Goal: Task Accomplishment & Management: Manage account settings

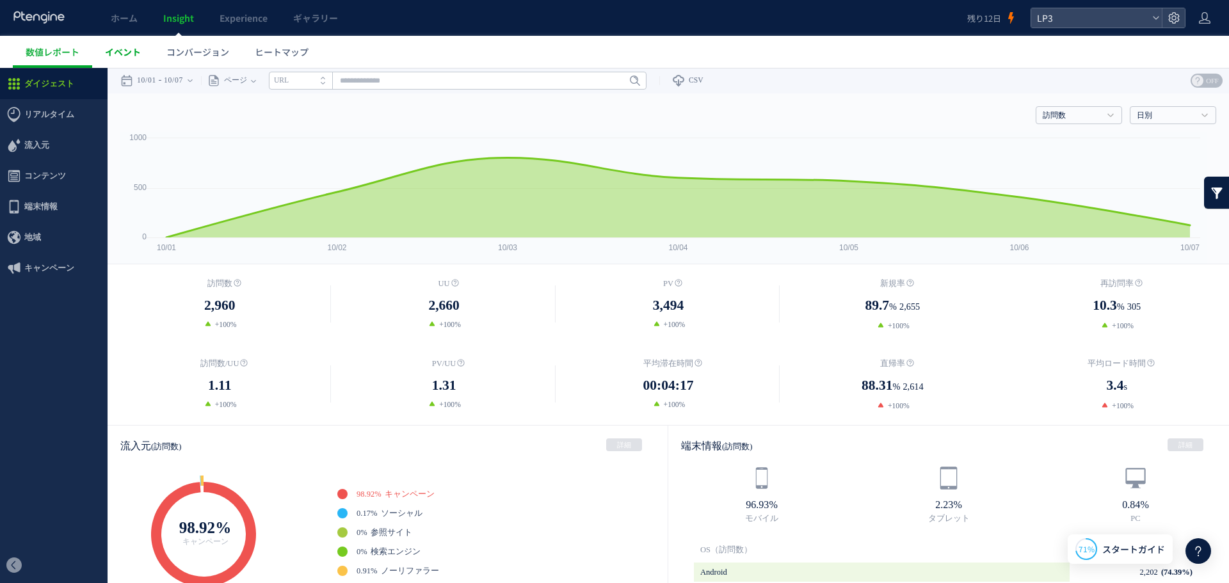
click at [111, 54] on span "イベント" at bounding box center [123, 51] width 36 height 13
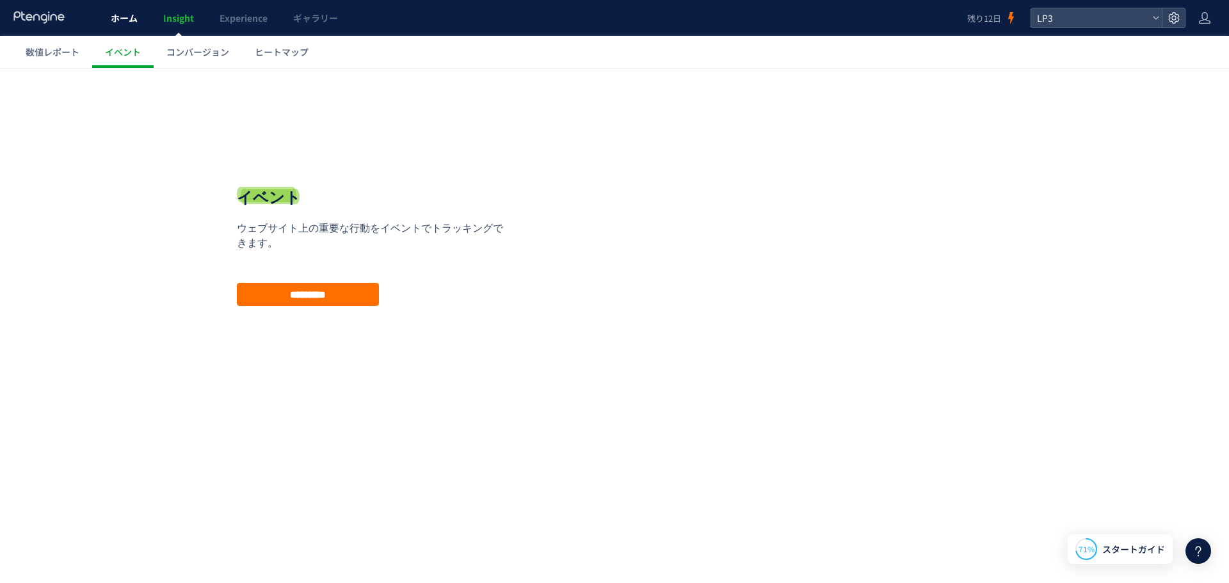
click at [122, 28] on link "ホーム" at bounding box center [124, 18] width 52 height 36
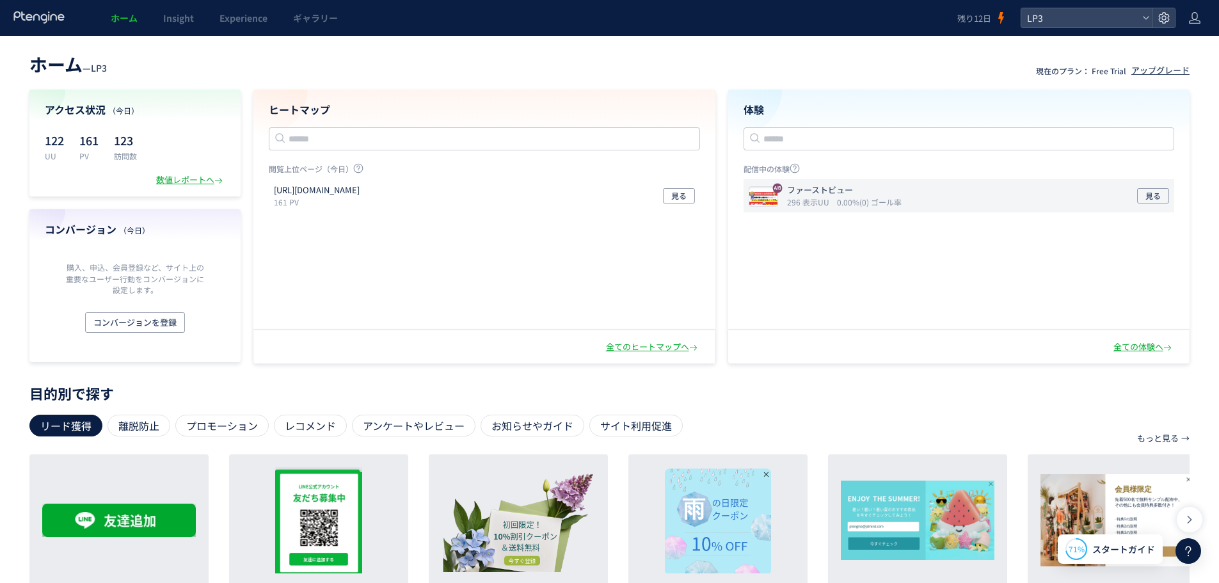
click at [982, 193] on div "ファーストビュー 296 表示UU 0.00%(0) ゴール率 見る" at bounding box center [959, 195] width 431 height 33
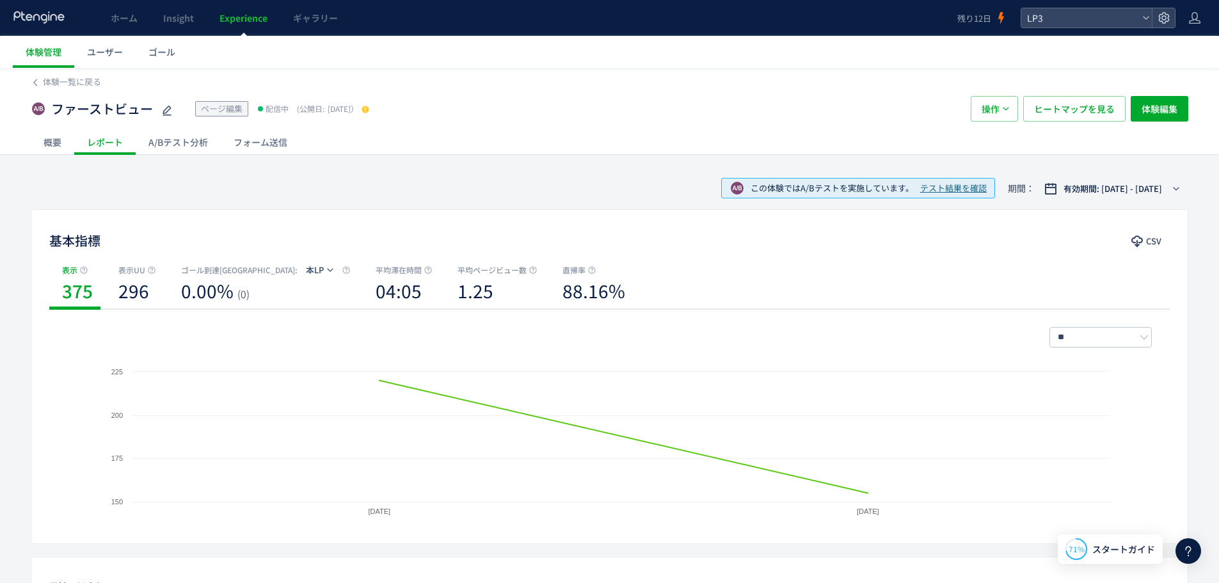
click at [192, 136] on div "A/Bテスト分析" at bounding box center [178, 142] width 85 height 26
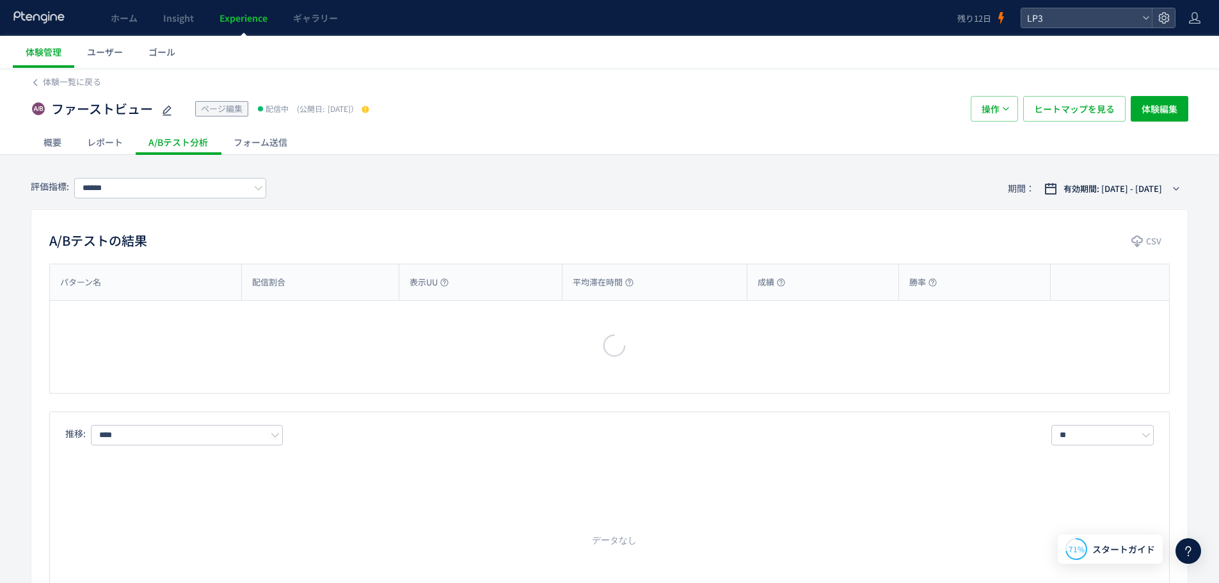
type input "***"
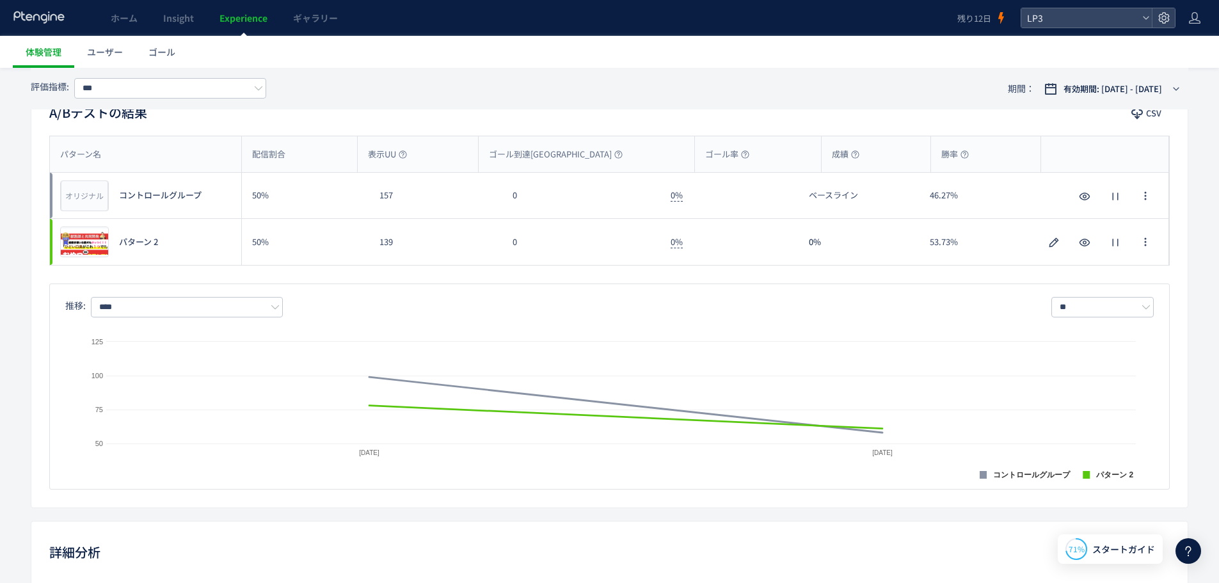
scroll to position [384, 0]
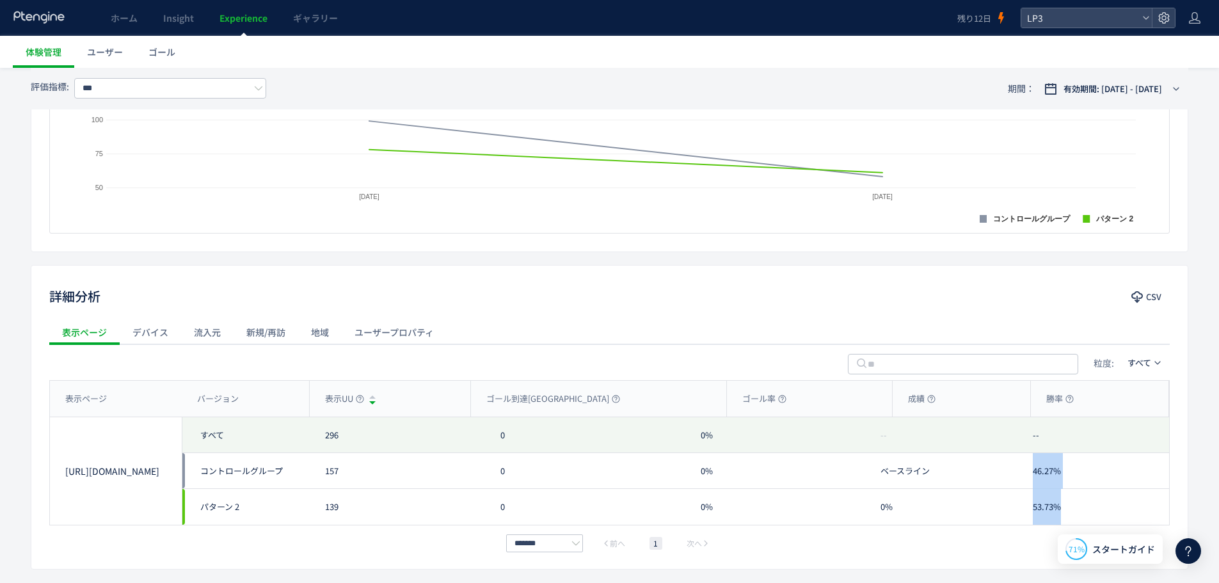
drag, startPoint x: 1020, startPoint y: 469, endPoint x: 1123, endPoint y: 497, distance: 106.6
click at [1123, 497] on div "-- 46.27% 53.73%" at bounding box center [1094, 471] width 152 height 108
click at [1152, 20] on div at bounding box center [1163, 17] width 23 height 19
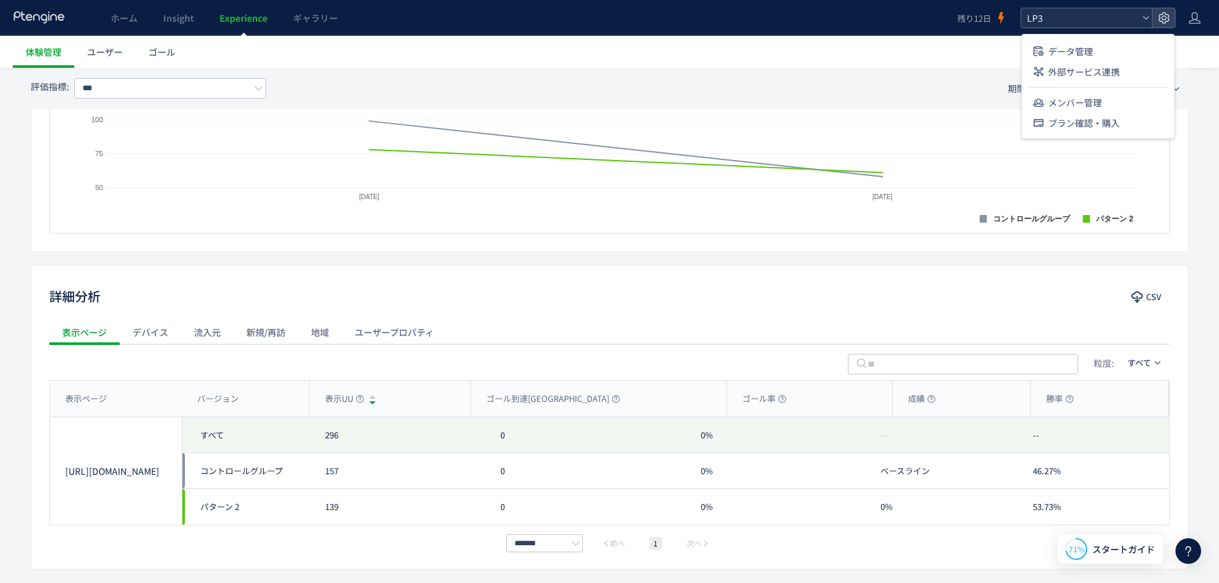
click at [1147, 20] on icon at bounding box center [1146, 18] width 8 height 8
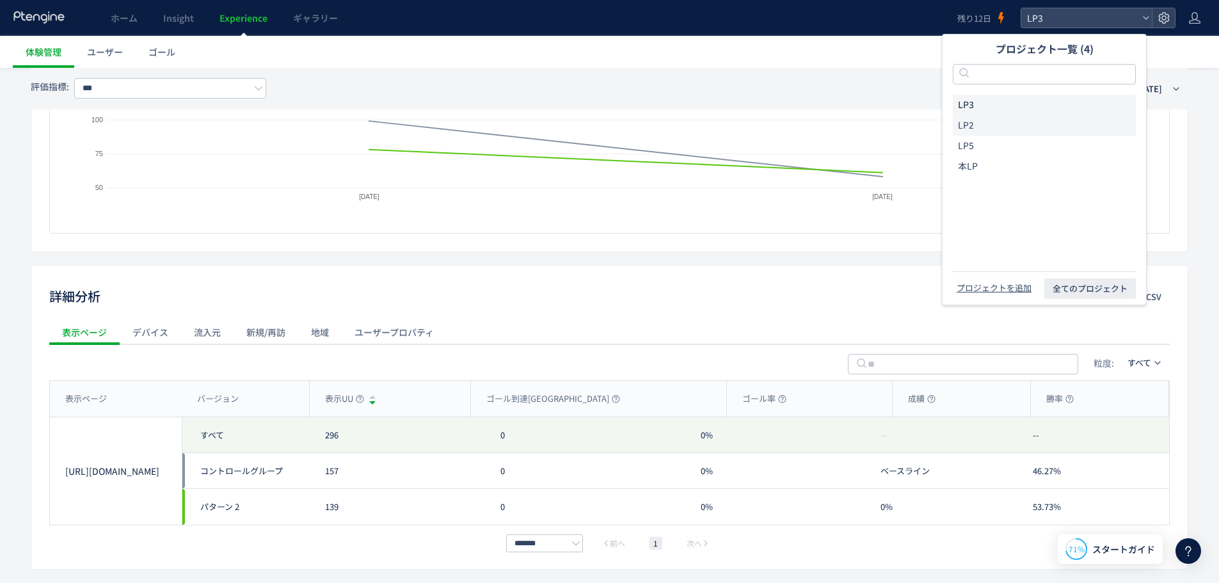
click at [1002, 131] on li "LP2" at bounding box center [1044, 125] width 183 height 20
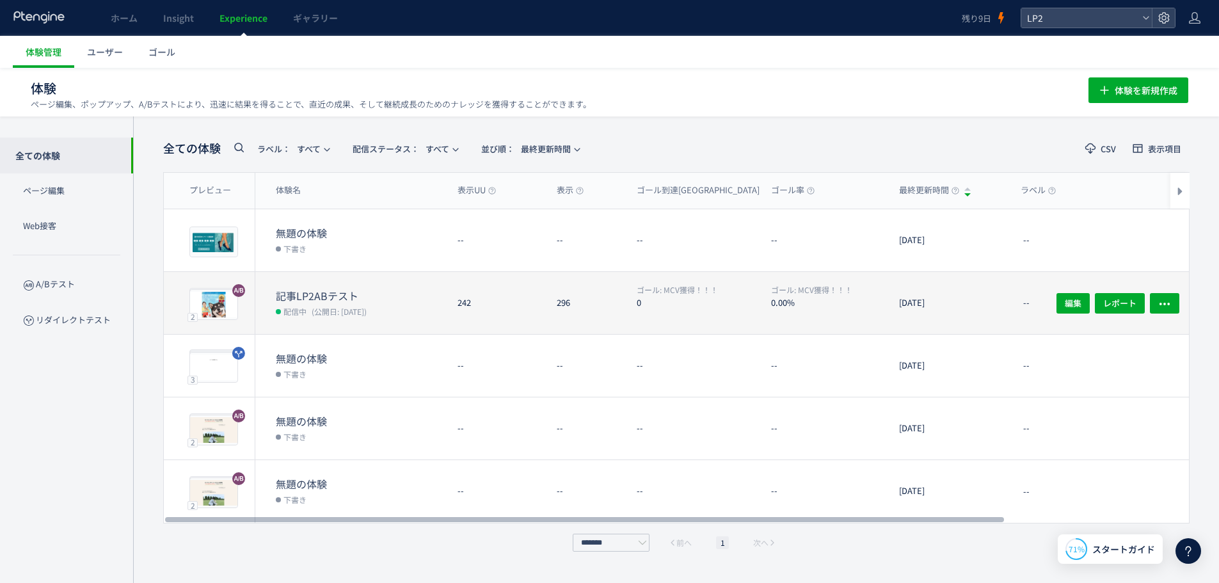
click at [395, 314] on dd "配信中 (公開日: [DATE])" at bounding box center [362, 311] width 172 height 17
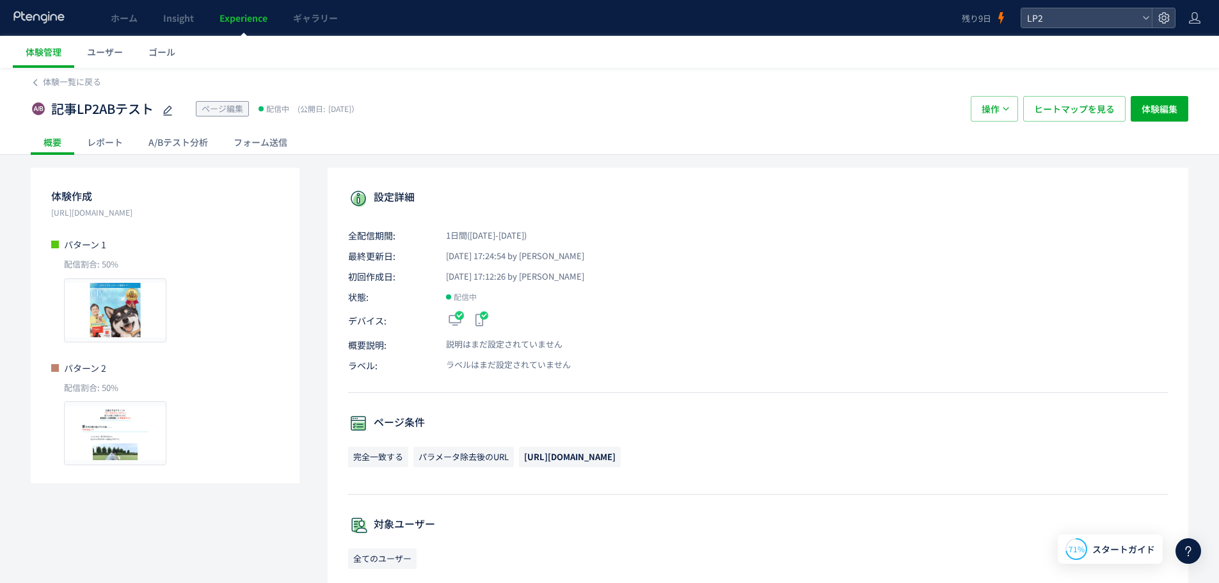
click at [178, 138] on div "A/Bテスト分析" at bounding box center [178, 142] width 85 height 26
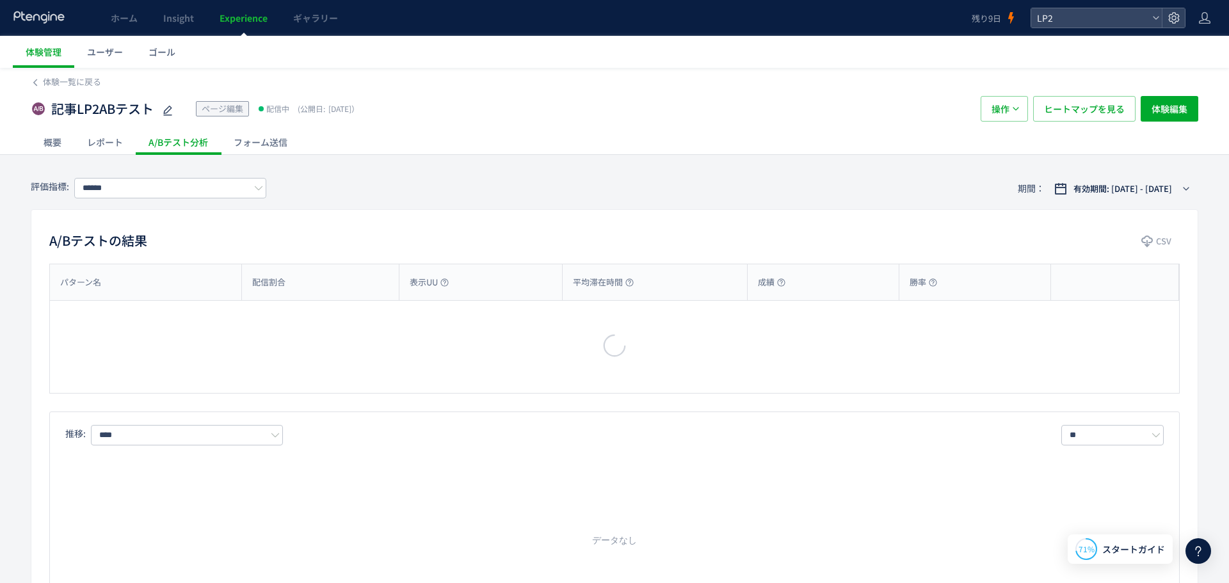
type input "********"
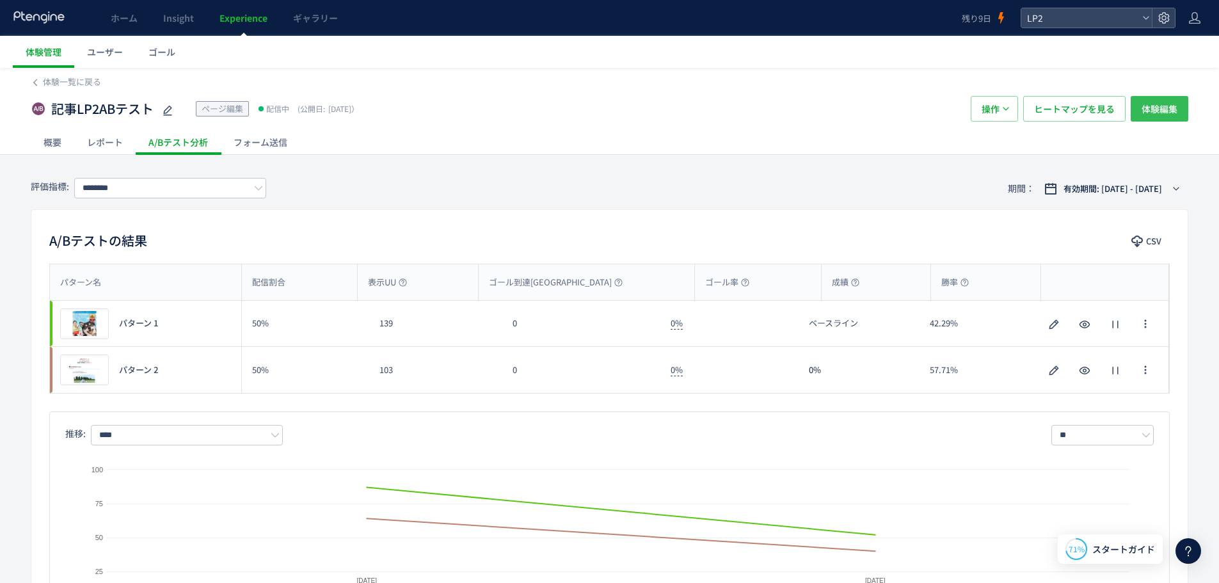
click at [1147, 106] on span "体験編集" at bounding box center [1160, 109] width 36 height 26
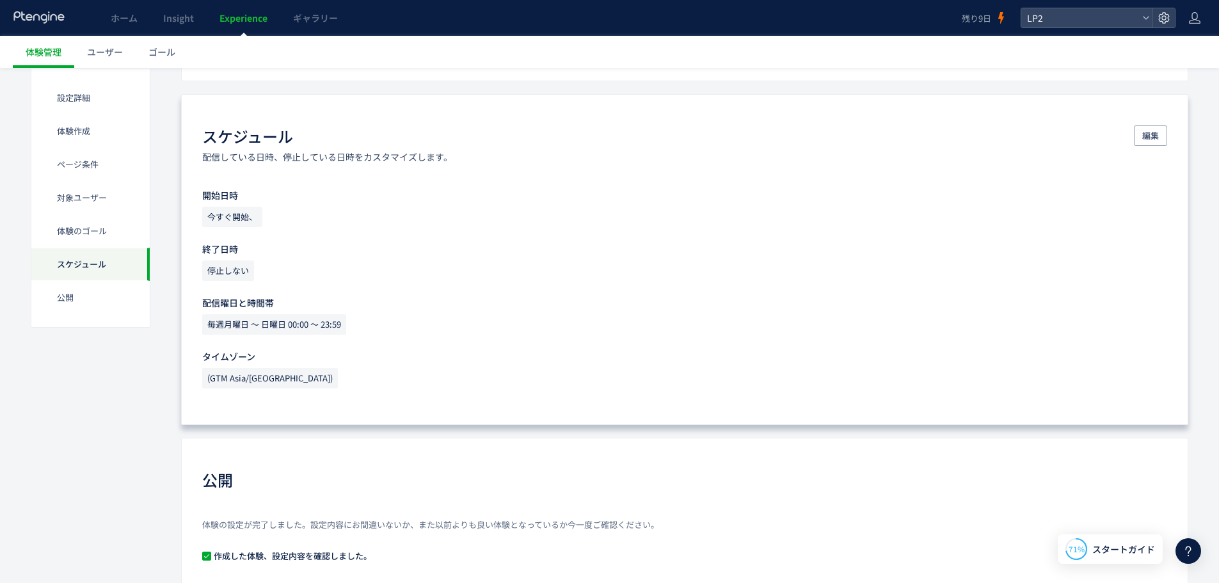
scroll to position [704, 0]
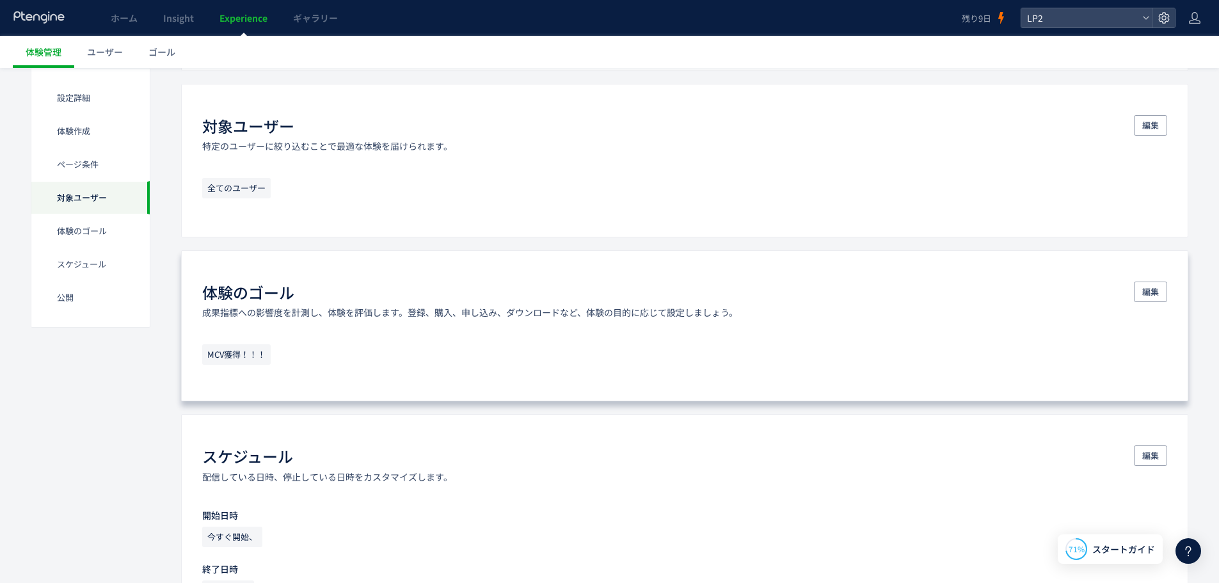
click at [254, 358] on span "MCV獲得！！！" at bounding box center [236, 354] width 68 height 20
click at [1154, 289] on span "編集" at bounding box center [1150, 292] width 17 height 20
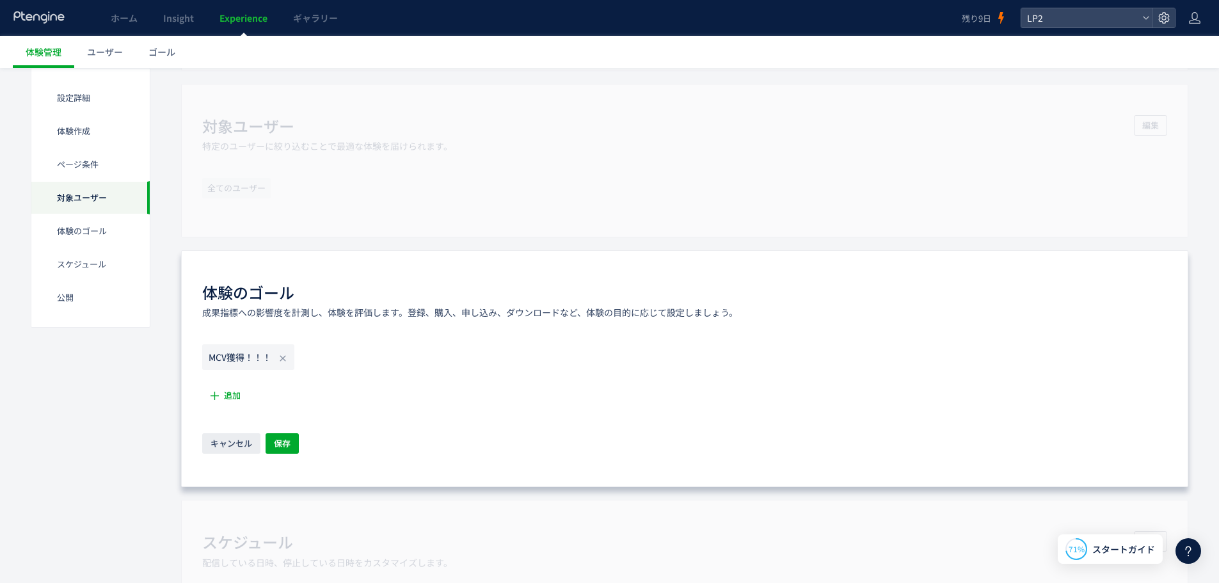
click at [144, 380] on div "設定詳細 体験作成 ページ条件 対象ユーザー 体験のゴール スケジュール​ 公開 設定詳細 テキスト説明と[PERSON_NAME]の追加により、体験情報を一…" at bounding box center [610, 257] width 1158 height 1665
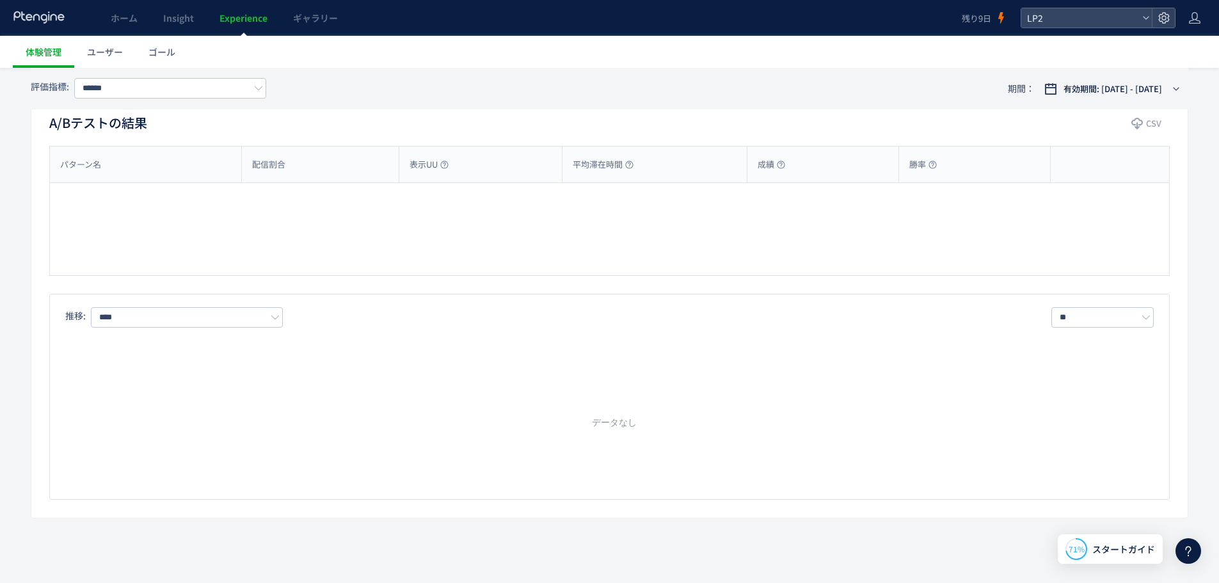
type input "********"
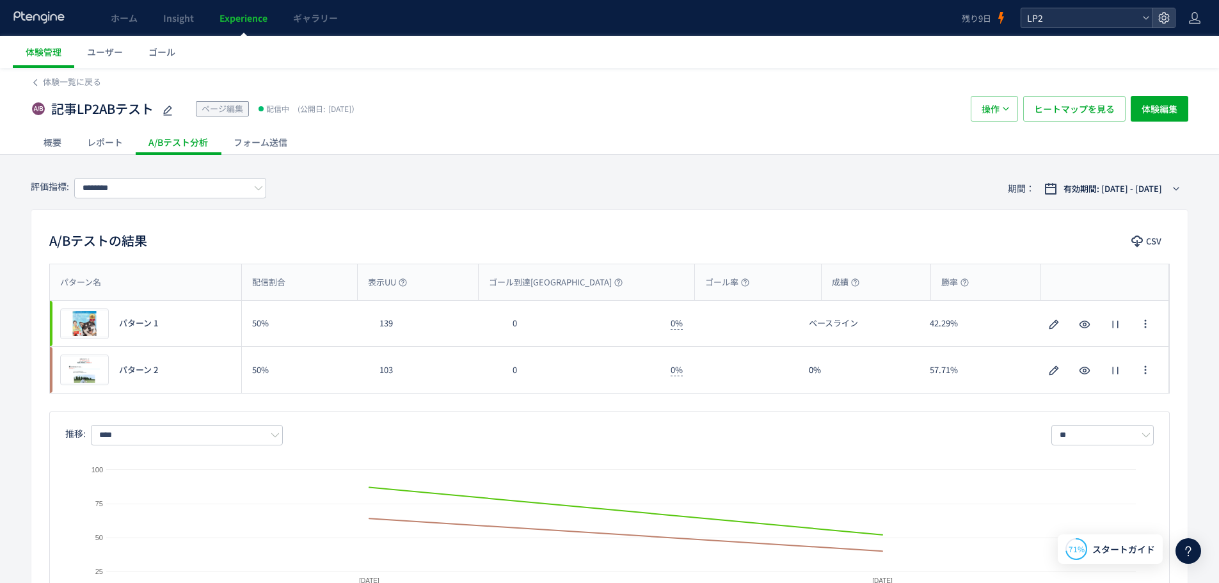
click at [1136, 18] on span "LP2" at bounding box center [1080, 17] width 114 height 19
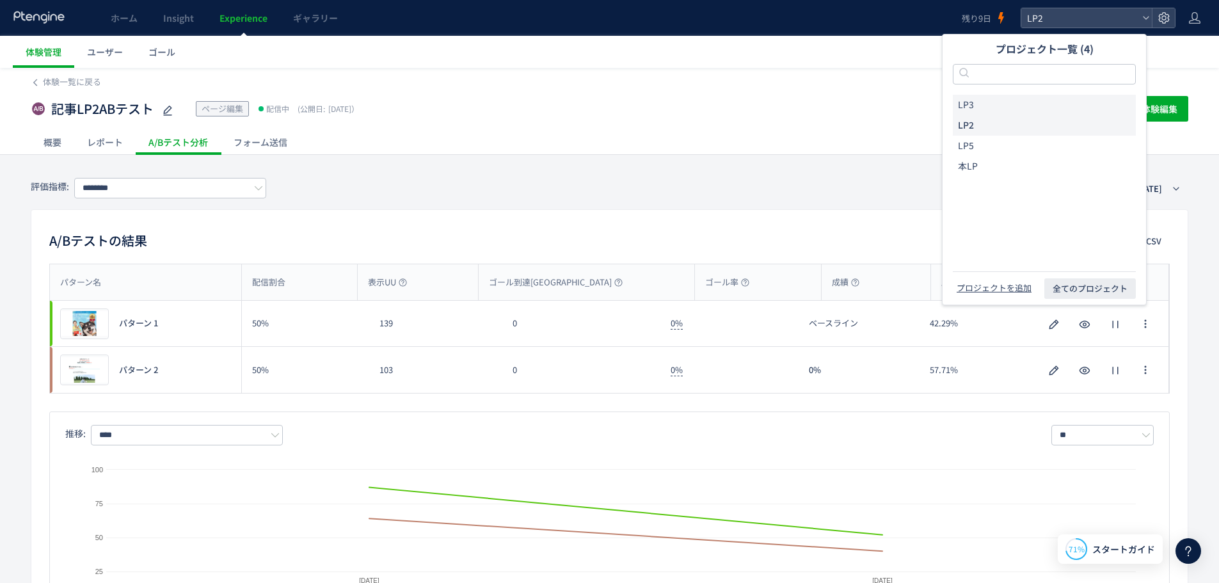
click at [1010, 95] on li "LP3" at bounding box center [1044, 105] width 183 height 20
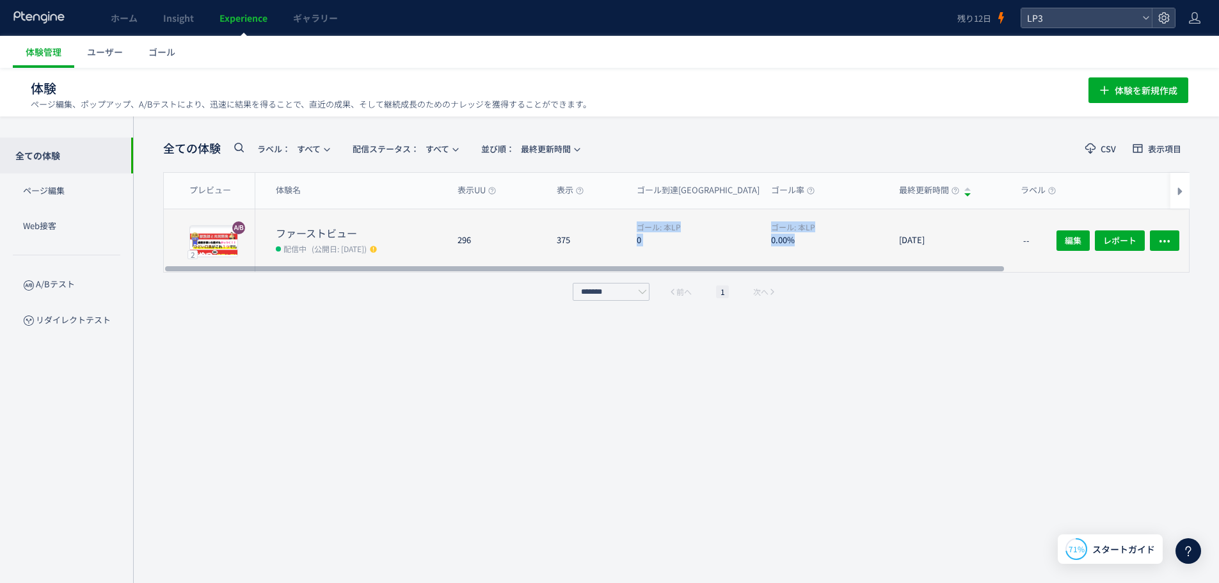
drag, startPoint x: 622, startPoint y: 238, endPoint x: 849, endPoint y: 232, distance: 226.6
click at [849, 232] on div "2 プレビュー ファーストビュー 配信中 (公開日: [DATE]) 296 375 ゴール: 本LP 0 ゴール: 本LP 0.00% [DATE] -- …" at bounding box center [792, 240] width 1256 height 63
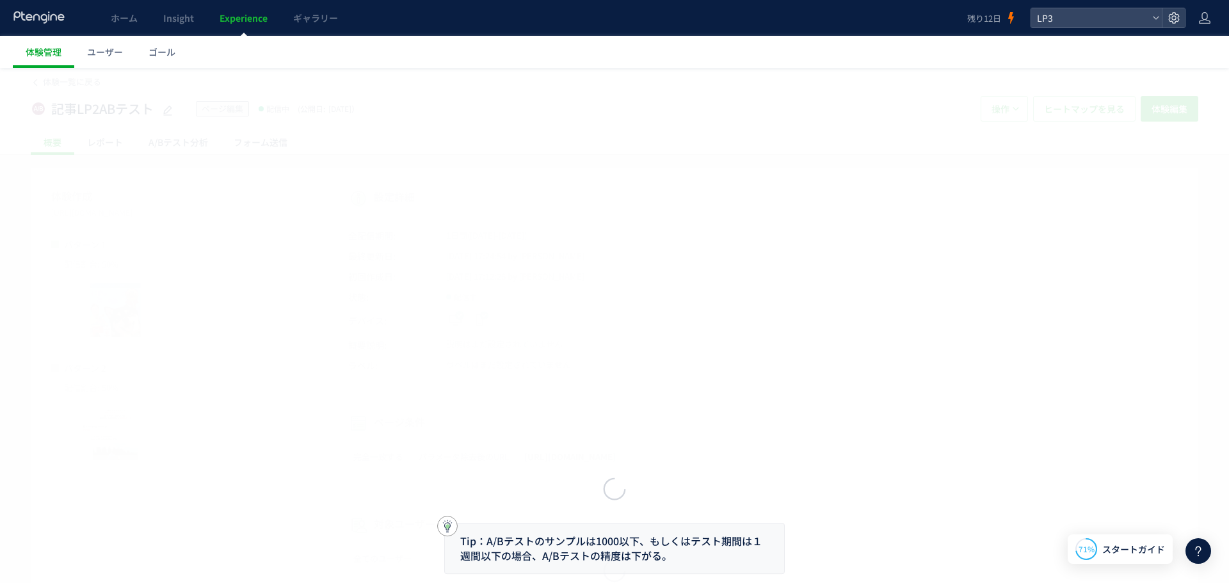
click at [964, 356] on div at bounding box center [614, 291] width 1229 height 583
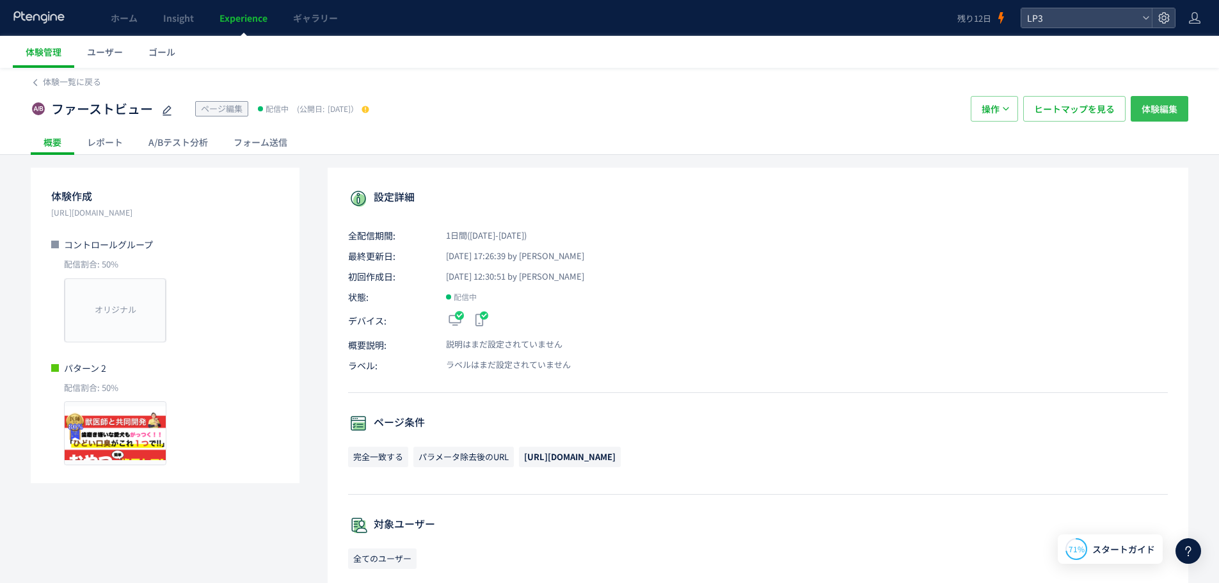
click at [1137, 108] on button "体験編集" at bounding box center [1160, 109] width 58 height 26
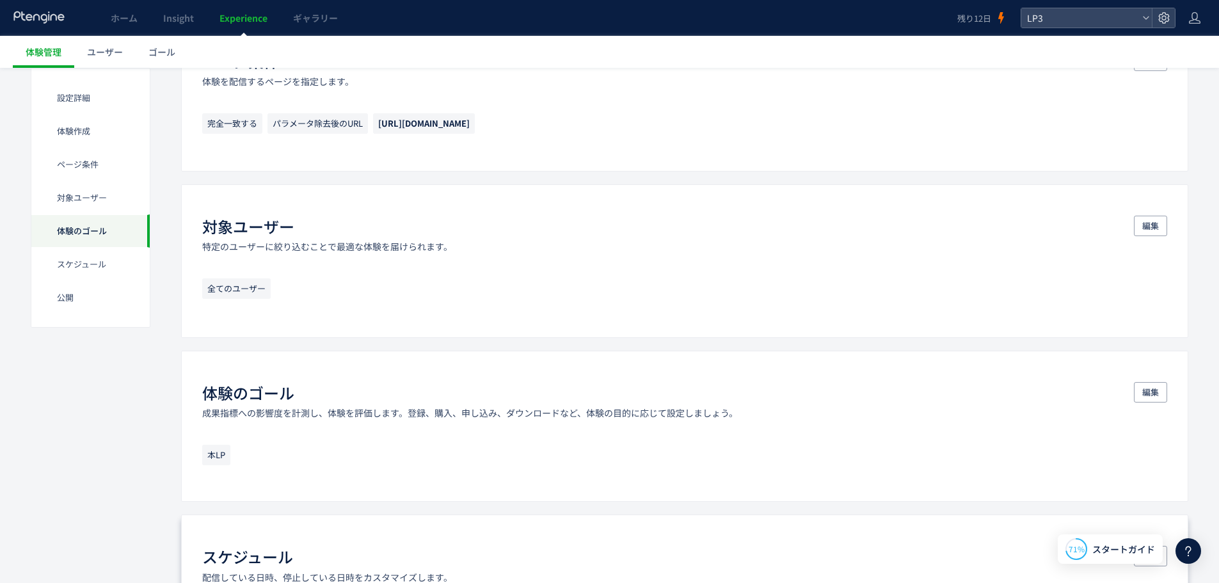
scroll to position [832, 0]
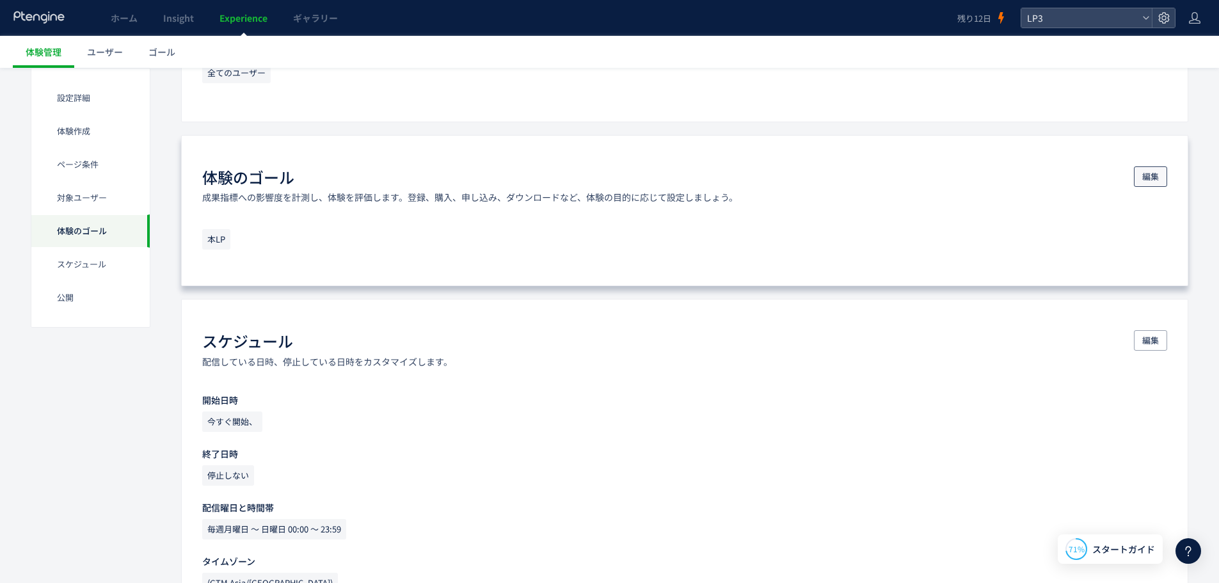
click at [1144, 175] on span "編集" at bounding box center [1150, 176] width 17 height 20
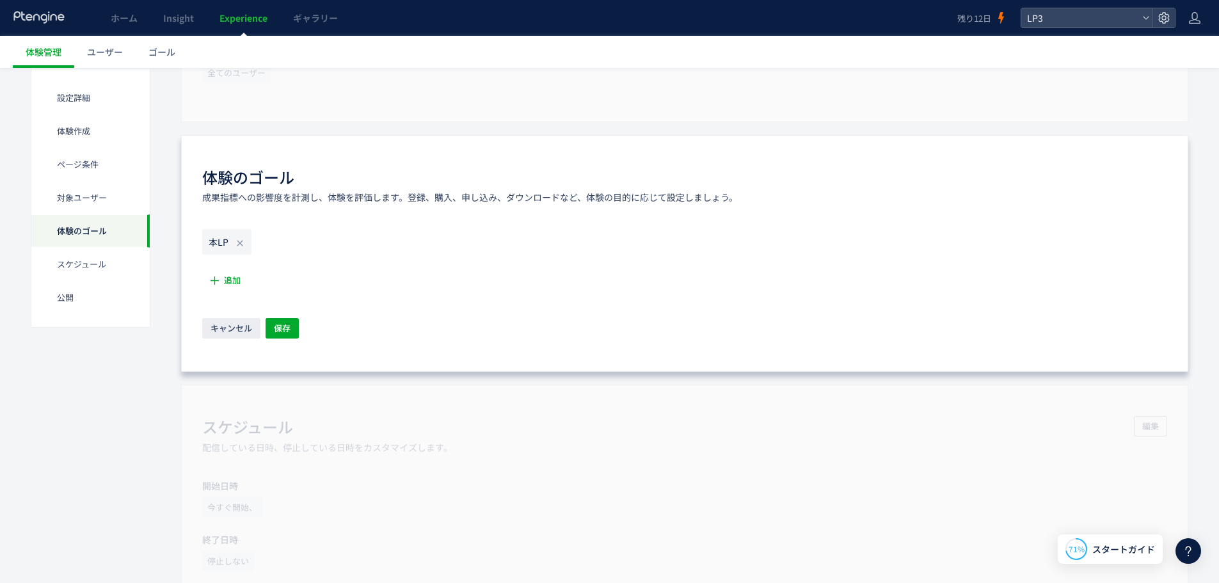
click at [215, 238] on icon "本LP" at bounding box center [219, 242] width 20 height 13
click at [235, 243] on icon at bounding box center [240, 243] width 10 height 10
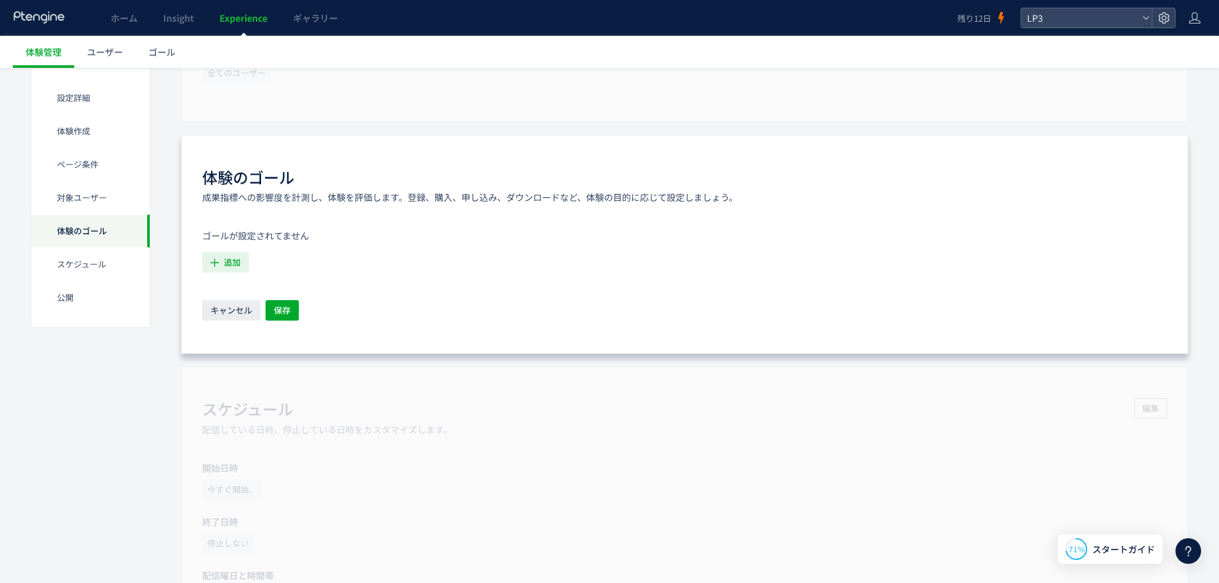
click at [238, 265] on span "追加" at bounding box center [232, 262] width 17 height 20
click at [273, 306] on input "text" at bounding box center [323, 300] width 221 height 20
click at [266, 328] on li "本LP 本LP 条件： 元のページページhttps://[DOMAIN_NAME]/LP/[DOMAIN_NAME] 含むページに訪問した場合" at bounding box center [324, 331] width 232 height 20
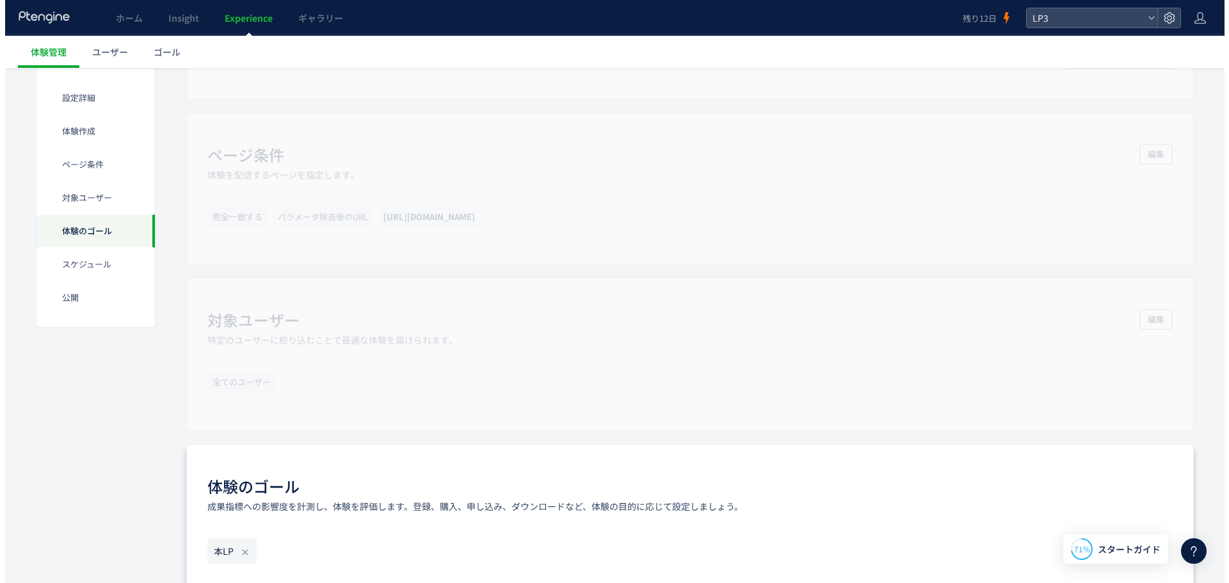
scroll to position [512, 0]
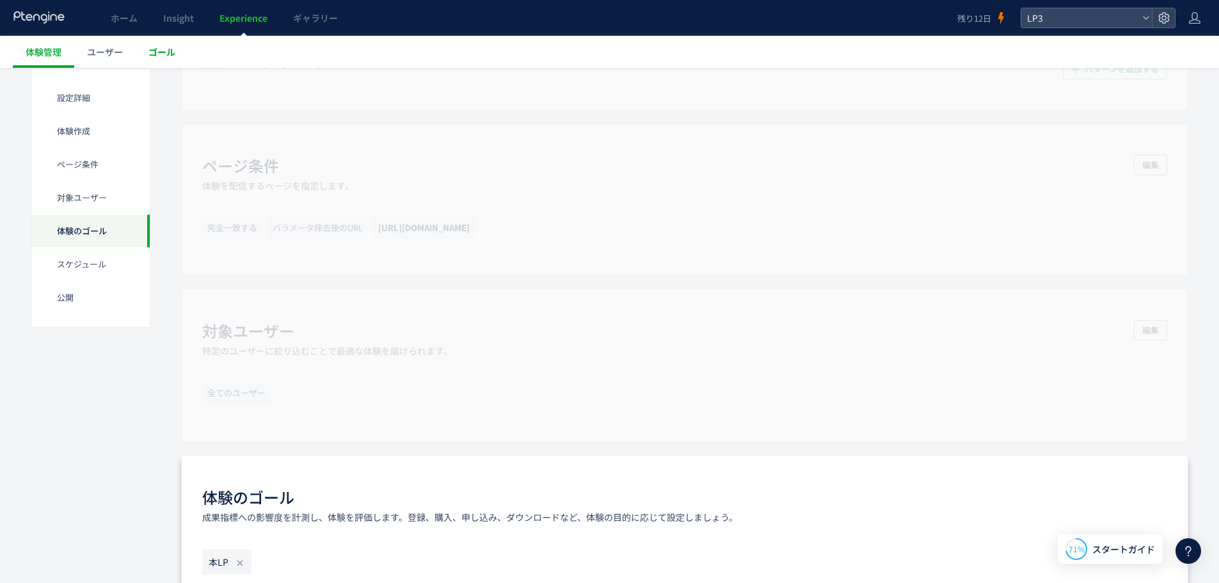
click at [164, 54] on span "ゴール" at bounding box center [161, 51] width 27 height 13
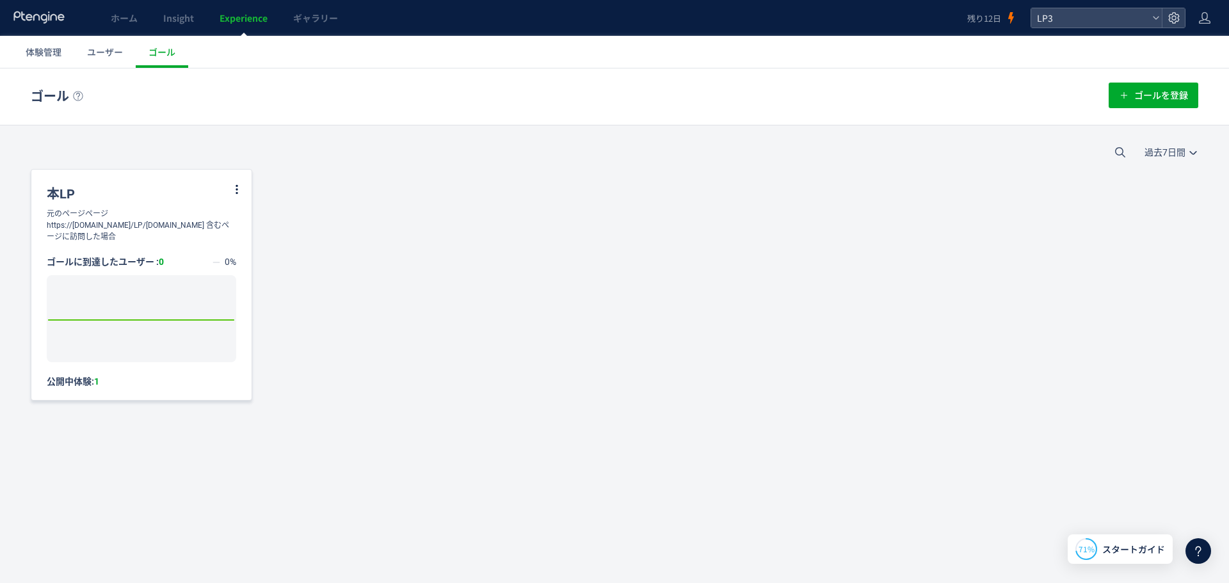
click at [166, 213] on div "元のページページhttps://[DOMAIN_NAME]/LP/[DOMAIN_NAME] 含むページに訪問した場合" at bounding box center [141, 225] width 220 height 35
click at [242, 187] on icon at bounding box center [237, 190] width 12 height 12
click at [230, 229] on li "編集" at bounding box center [222, 221] width 44 height 23
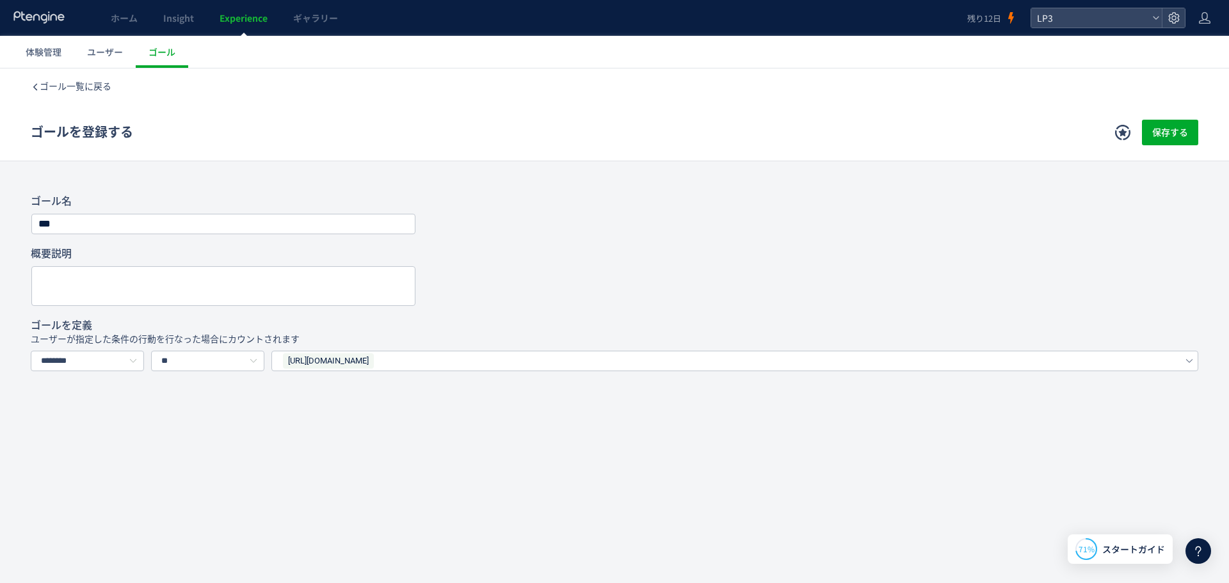
click at [538, 356] on div "[URL][DOMAIN_NAME]" at bounding box center [724, 360] width 884 height 19
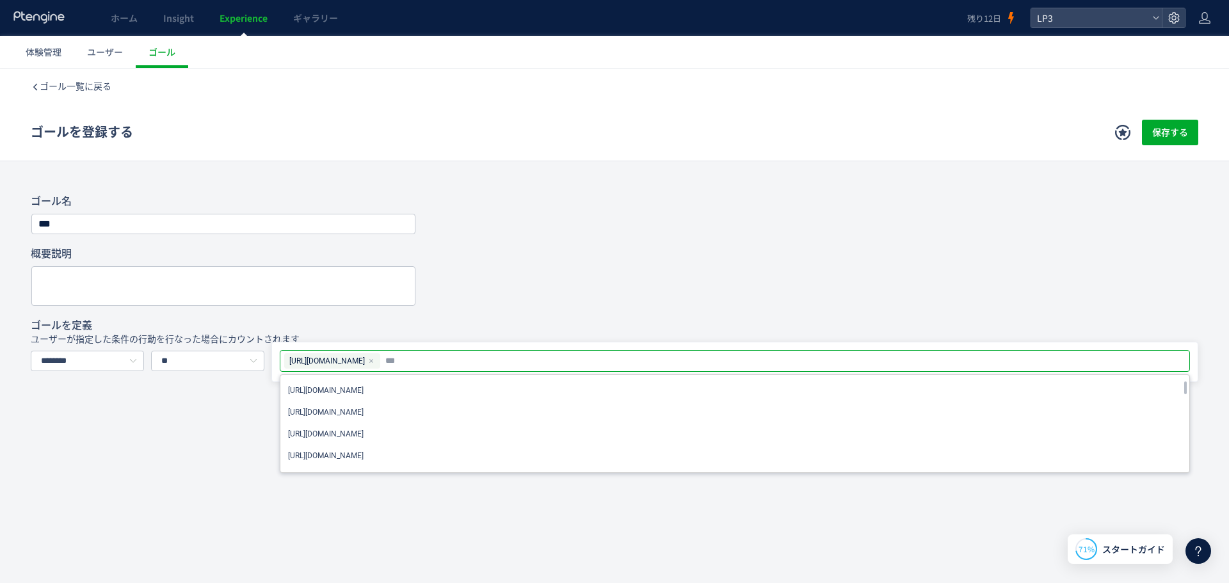
click at [185, 431] on div "ゴール一覧に戻る ゴールを登録する 保存する ゴール登録とは？ ウェブサイト上のゴール地点を定義します。例えば、会員登録、購入、問い合わせといったゴールを設定…" at bounding box center [614, 329] width 1229 height 522
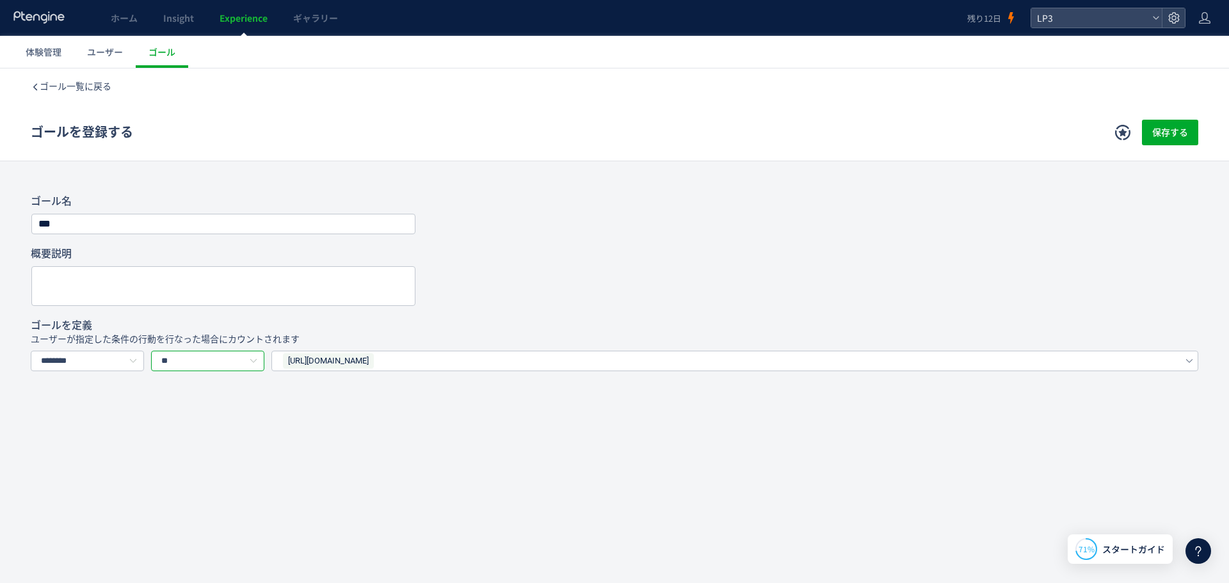
click at [213, 369] on input "**" at bounding box center [207, 361] width 113 height 20
click at [188, 413] on span "前方一致する" at bounding box center [191, 416] width 54 height 10
type input "******"
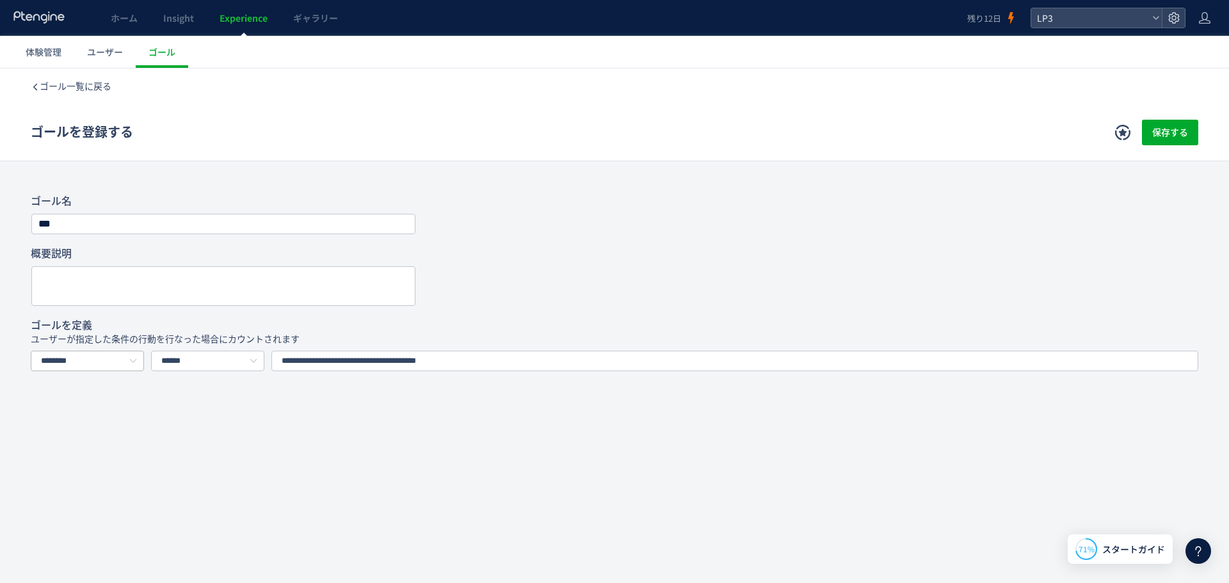
click at [134, 368] on icon at bounding box center [133, 361] width 16 height 20
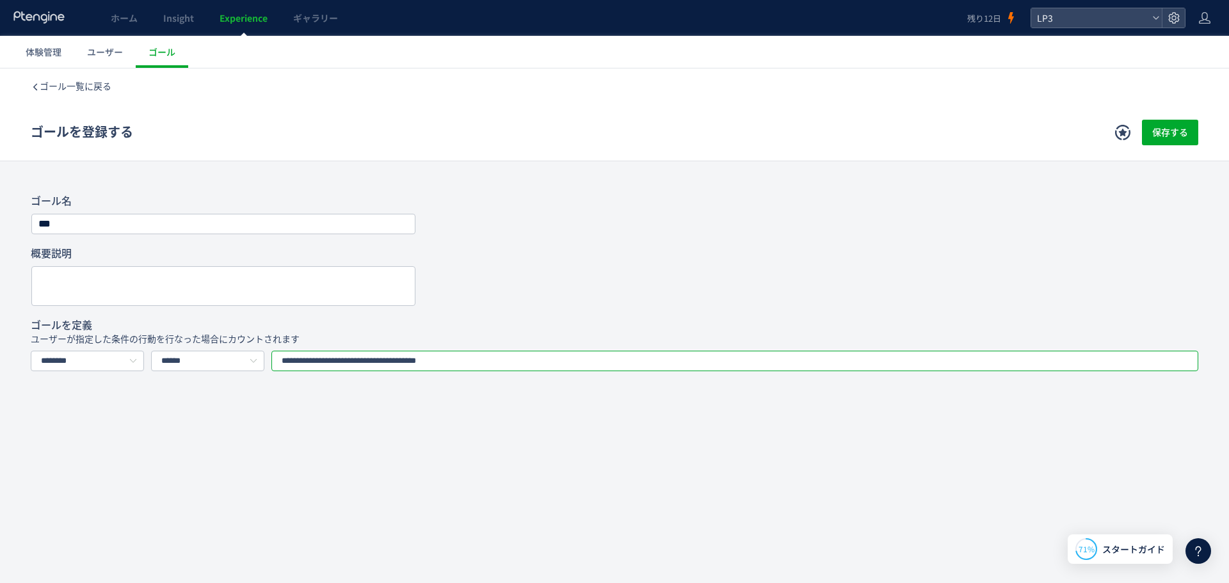
drag, startPoint x: 447, startPoint y: 368, endPoint x: 640, endPoint y: 371, distance: 192.7
click at [639, 371] on input "**********" at bounding box center [734, 361] width 927 height 20
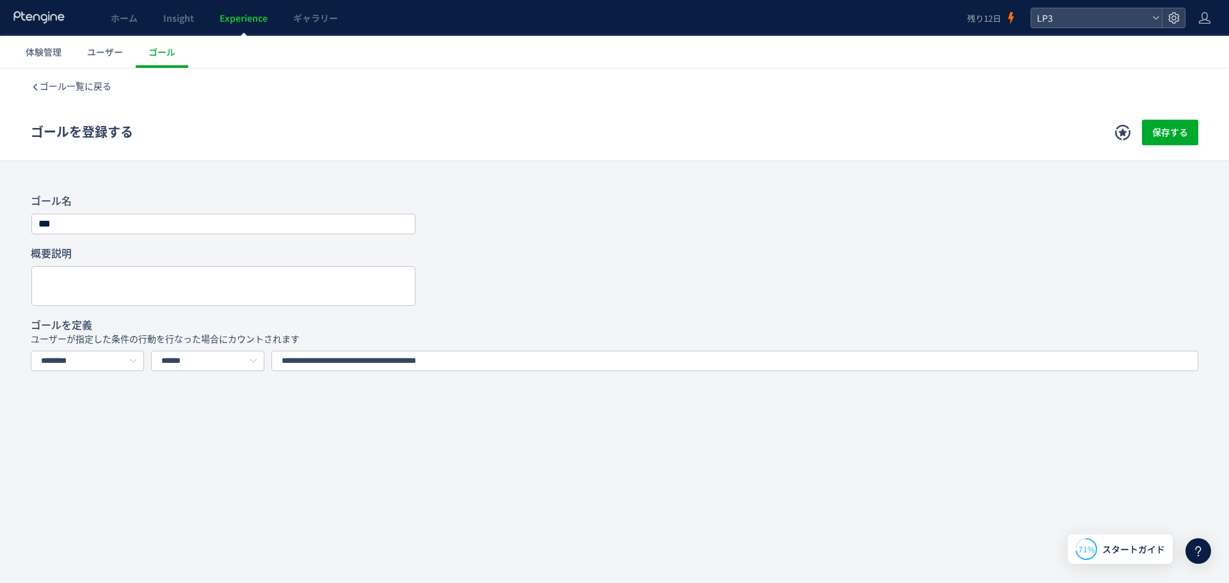
click at [659, 448] on div "**********" at bounding box center [614, 309] width 1229 height 482
click at [1155, 131] on span "保存する" at bounding box center [1170, 133] width 36 height 26
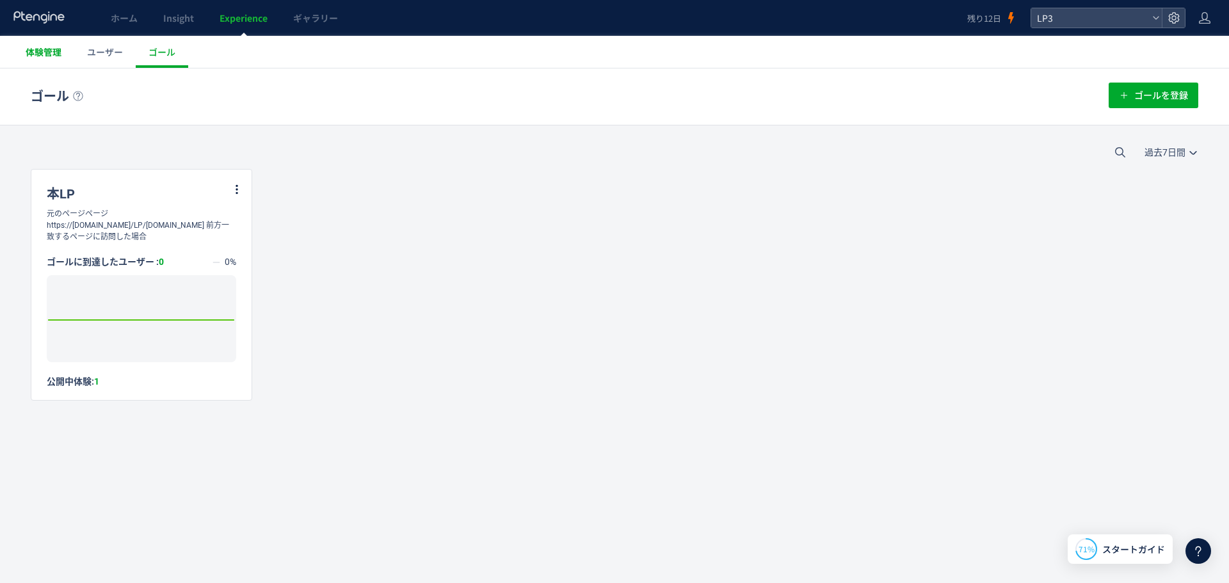
click at [54, 63] on link "体験管理" at bounding box center [43, 52] width 61 height 32
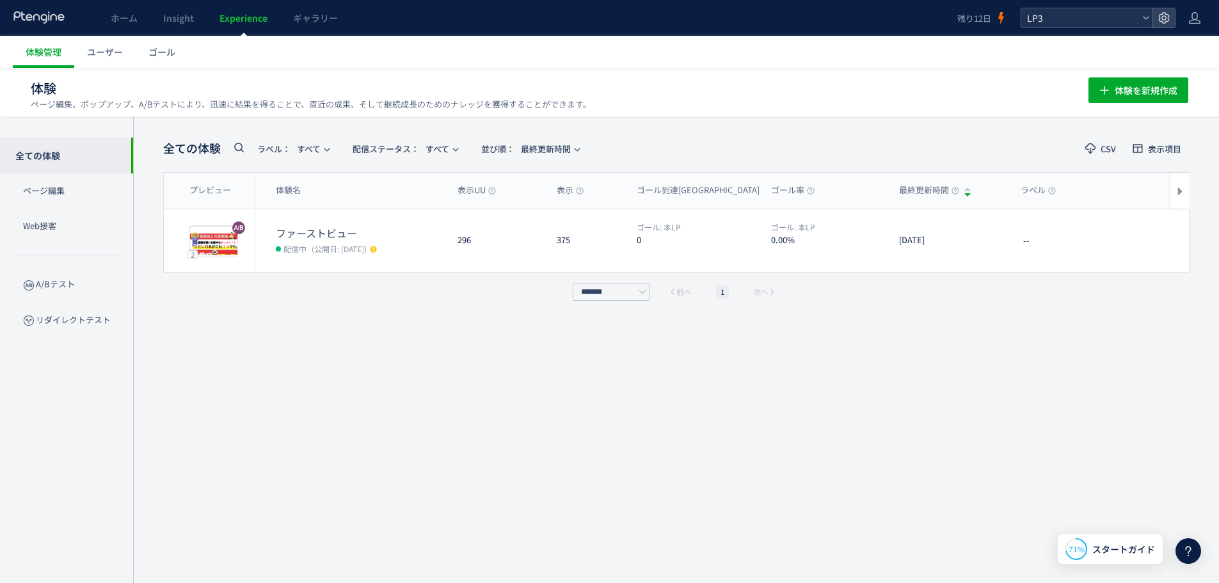
click at [1144, 24] on div "LP3" at bounding box center [1086, 17] width 131 height 19
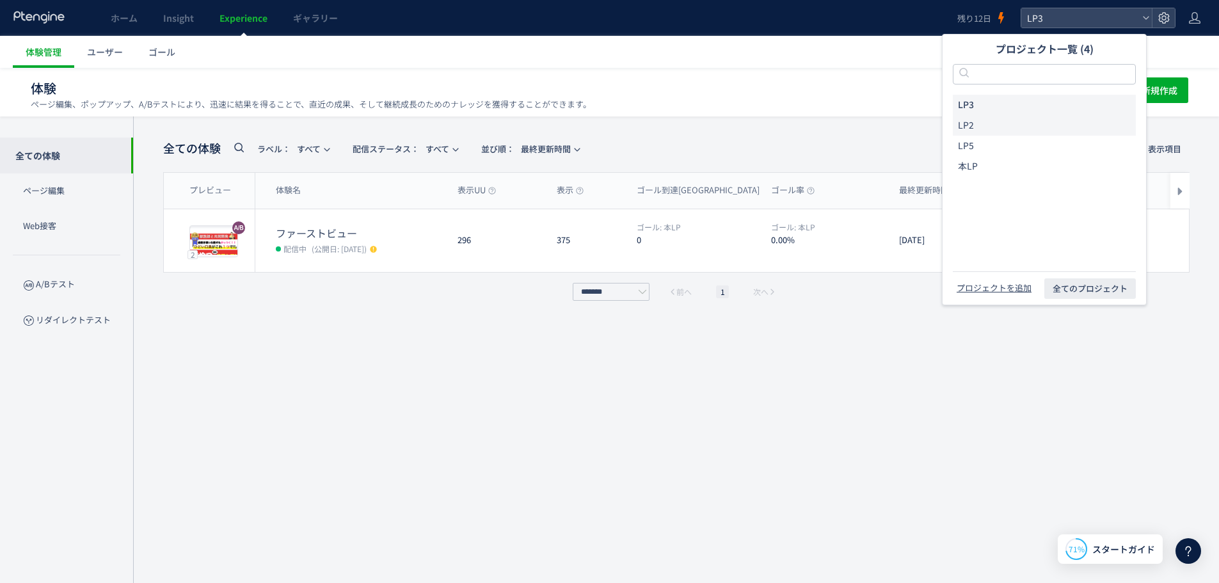
click at [993, 122] on li "LP2" at bounding box center [1044, 125] width 183 height 20
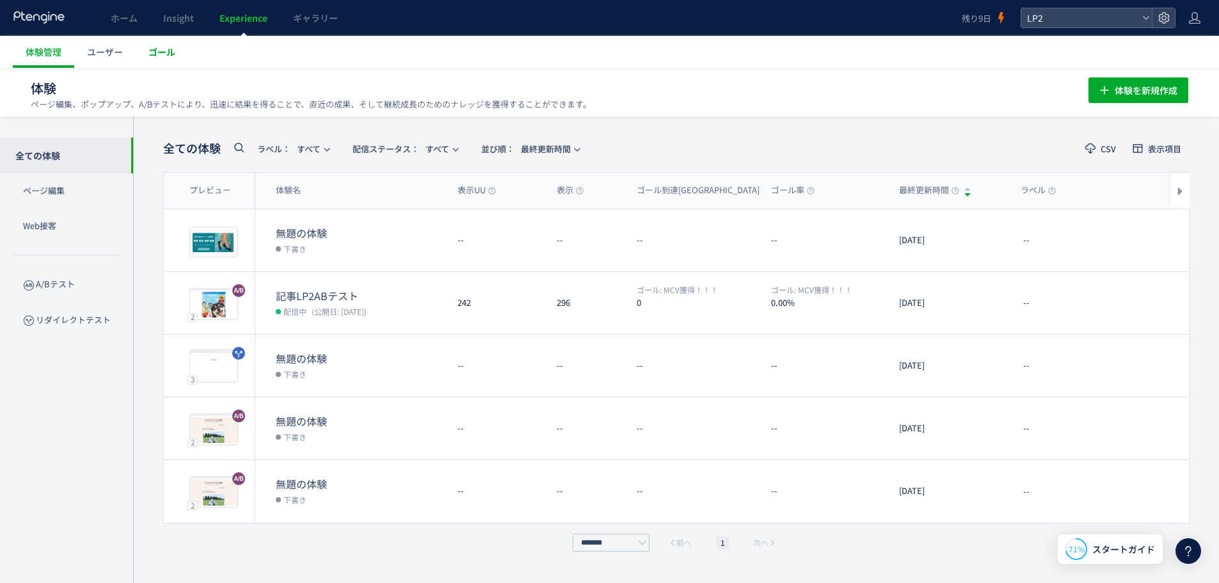
click at [163, 50] on span "ゴール" at bounding box center [161, 51] width 27 height 13
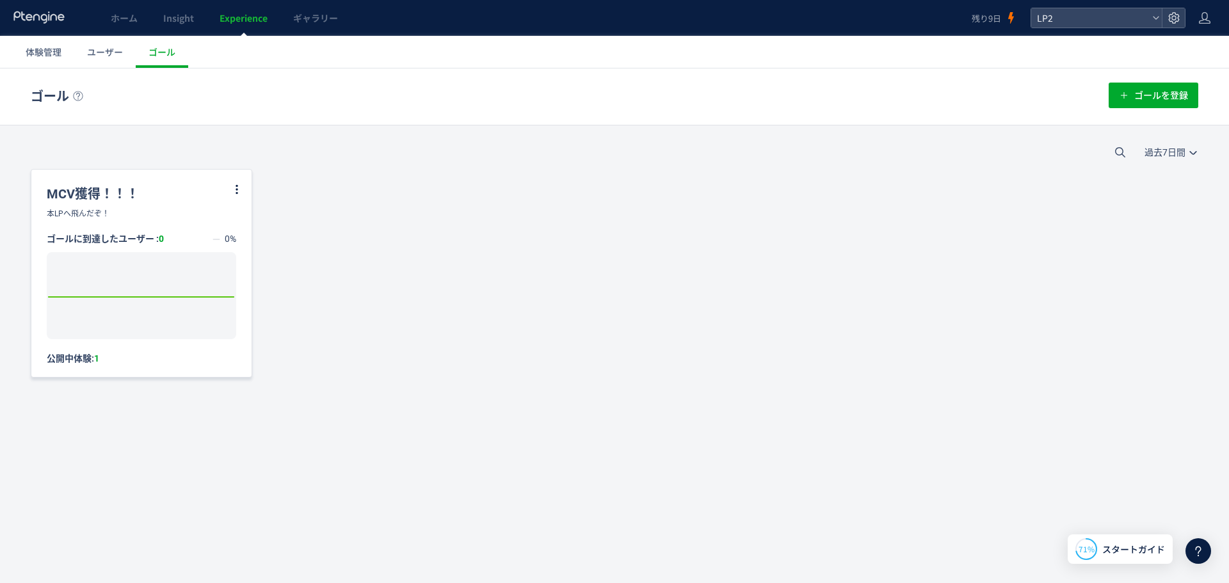
click at [244, 190] on div "MCV獲得！！！" at bounding box center [141, 189] width 220 height 38
click at [242, 192] on icon at bounding box center [237, 190] width 12 height 12
click at [228, 229] on li "編集" at bounding box center [222, 221] width 44 height 23
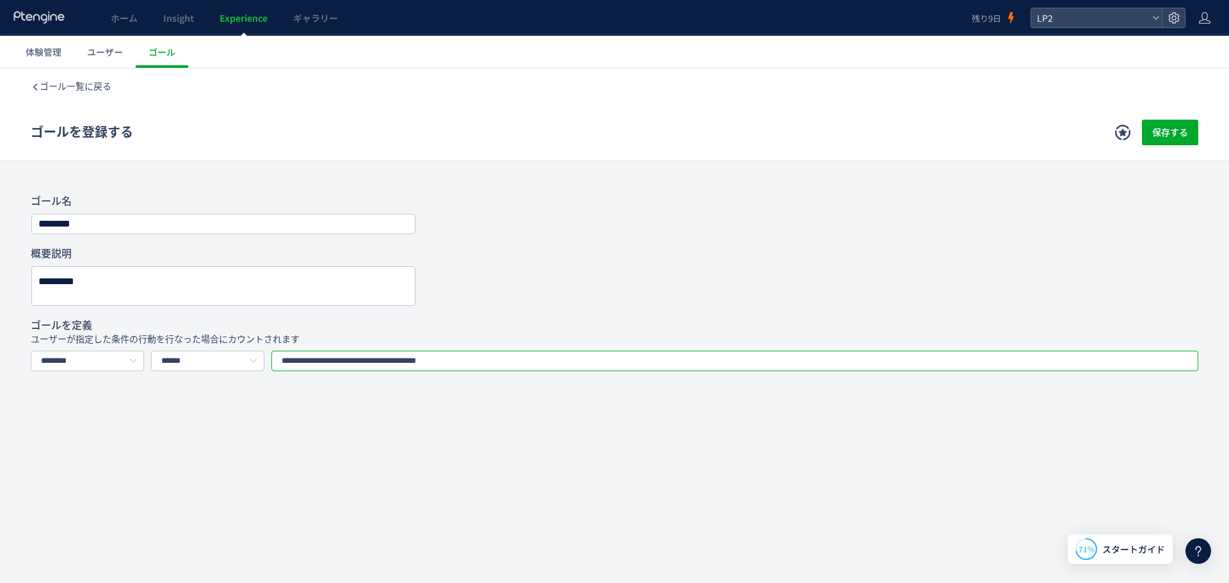
click at [477, 364] on input "**********" at bounding box center [734, 361] width 927 height 20
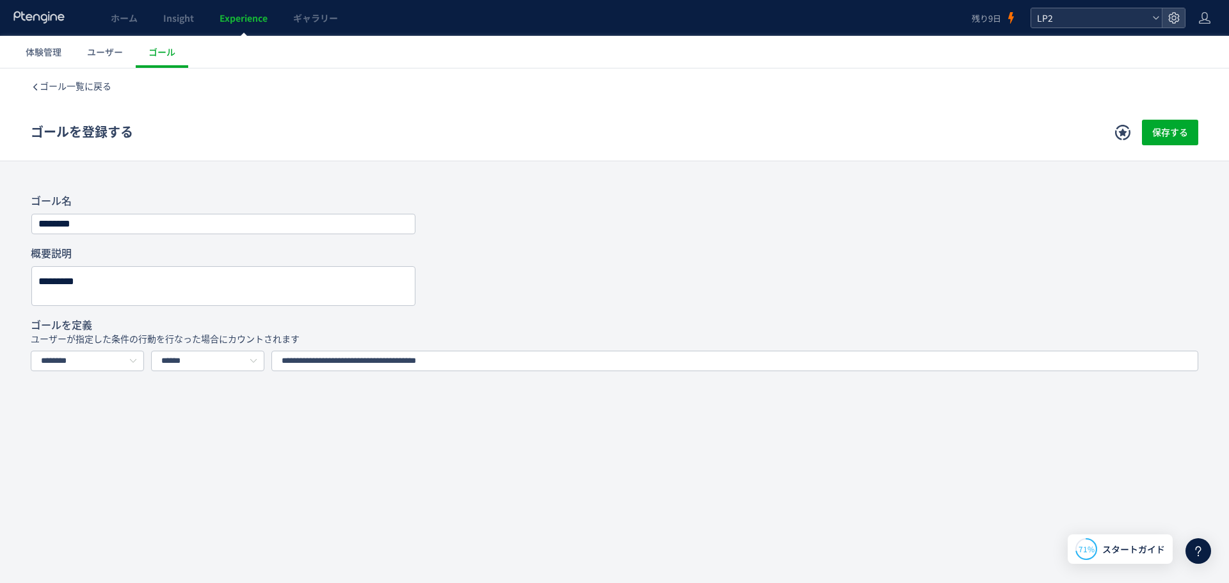
click at [1142, 21] on span "LP2" at bounding box center [1090, 17] width 114 height 19
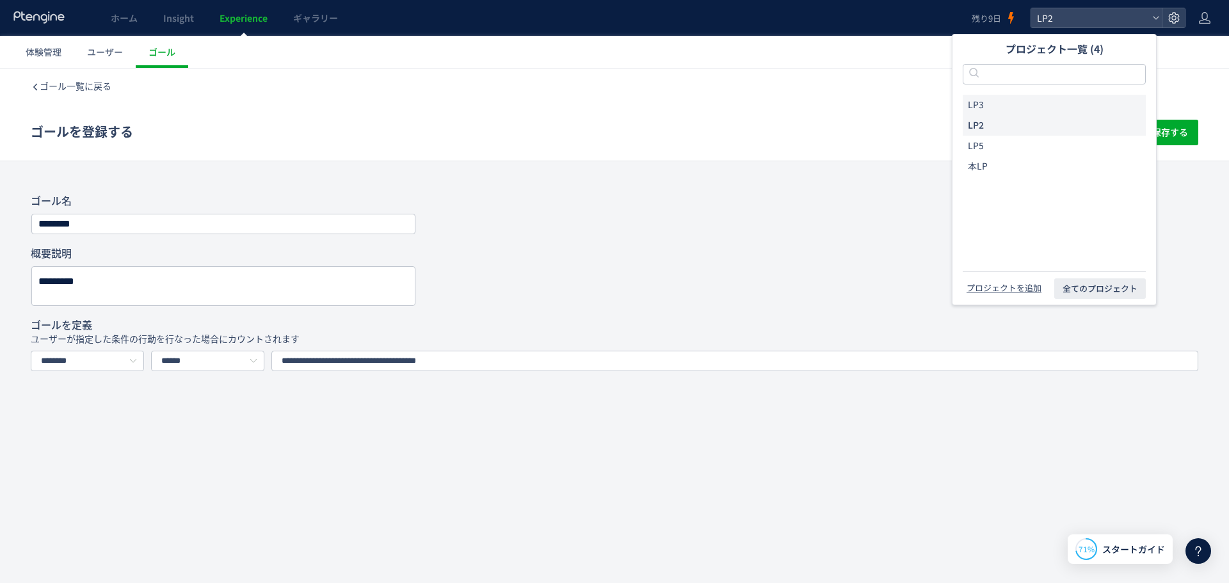
click at [993, 108] on li "LP3" at bounding box center [1054, 105] width 183 height 20
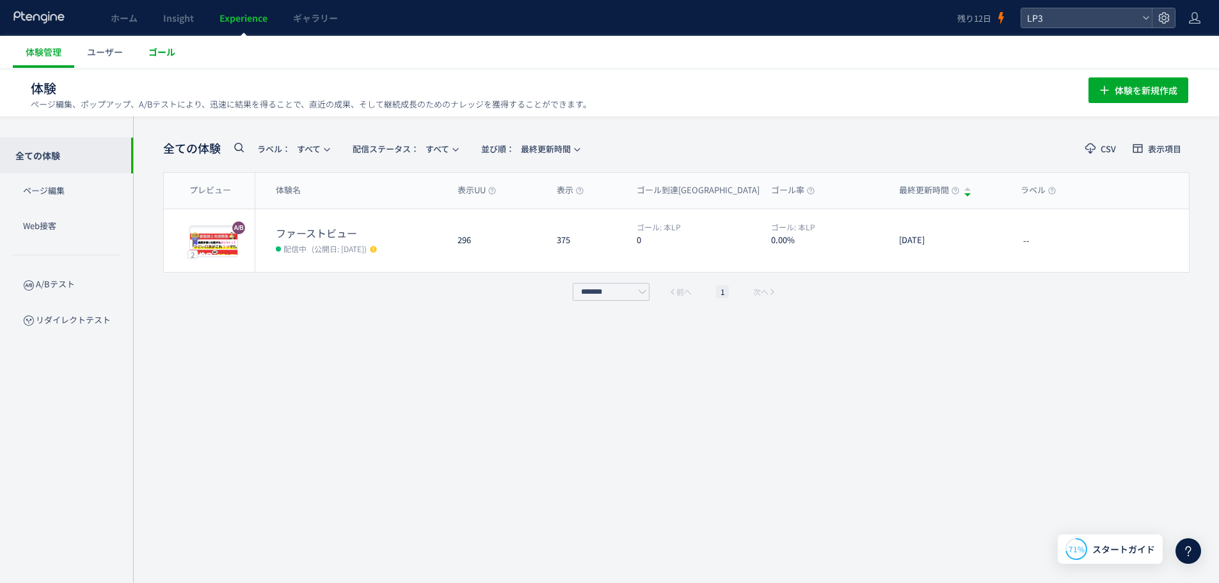
click at [167, 55] on span "ゴール" at bounding box center [161, 51] width 27 height 13
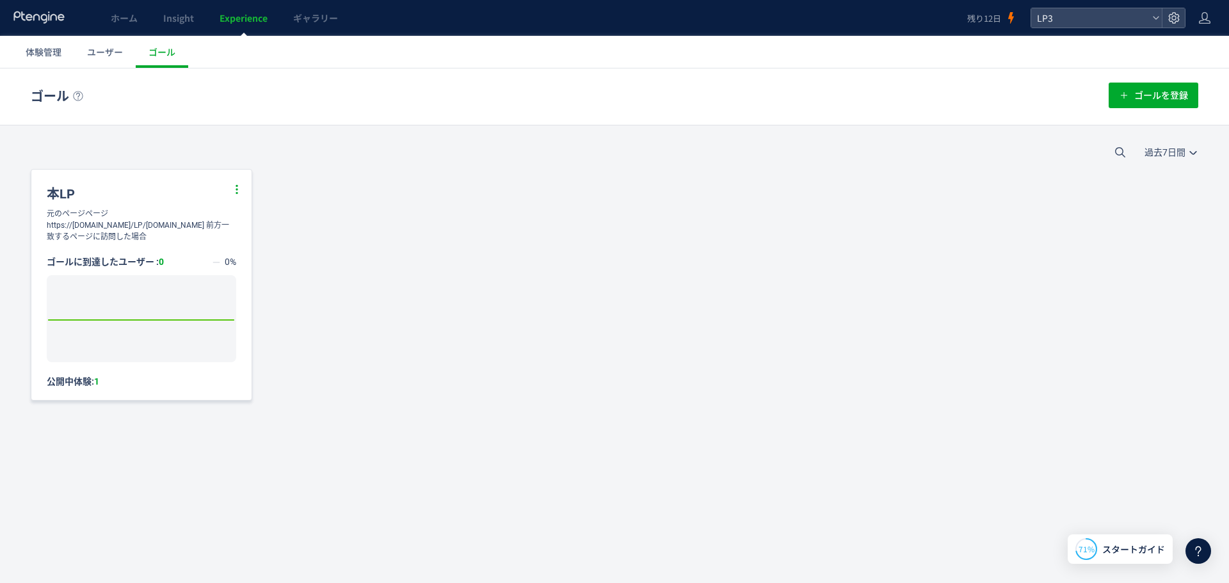
click at [236, 194] on icon at bounding box center [237, 190] width 12 height 12
click at [227, 221] on li "編集" at bounding box center [222, 221] width 44 height 23
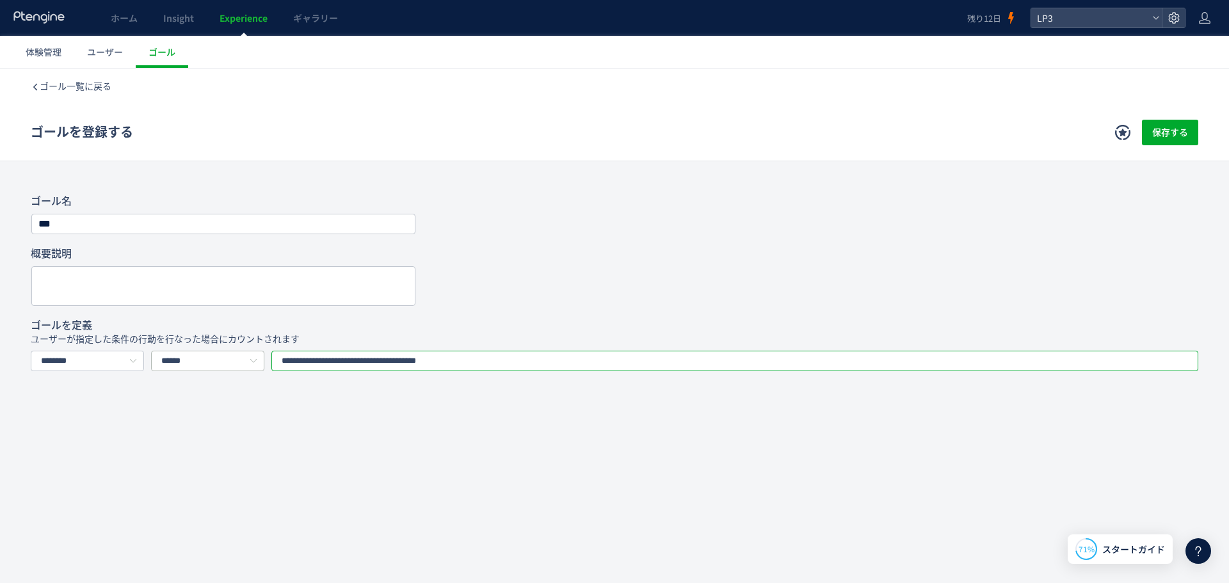
drag, startPoint x: 456, startPoint y: 361, endPoint x: 232, endPoint y: 369, distance: 224.8
click at [229, 369] on div "**********" at bounding box center [614, 361] width 1167 height 20
paste input "text"
click at [415, 360] on input "**********" at bounding box center [734, 361] width 927 height 20
type input "**********"
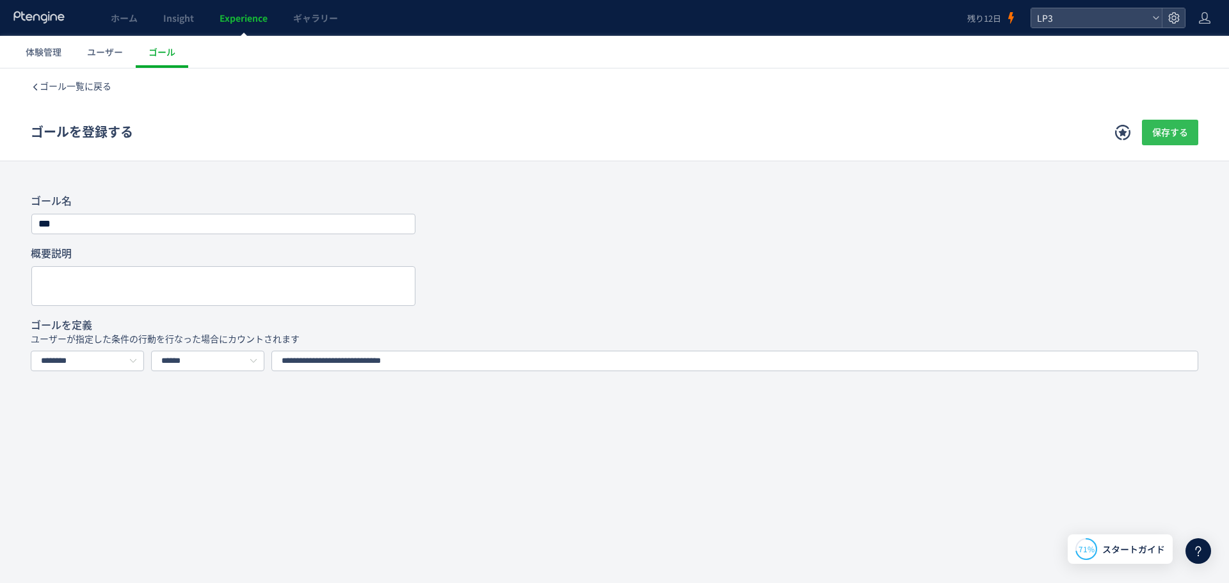
click at [1176, 135] on span "保存する" at bounding box center [1170, 133] width 36 height 26
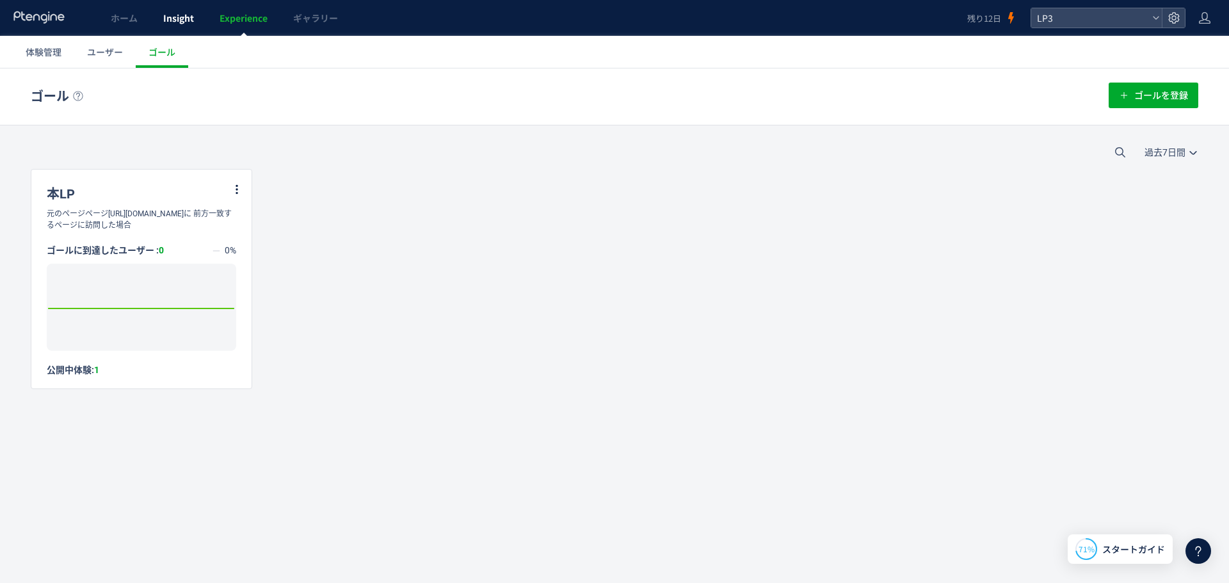
click at [202, 29] on link "Insight" at bounding box center [178, 18] width 56 height 36
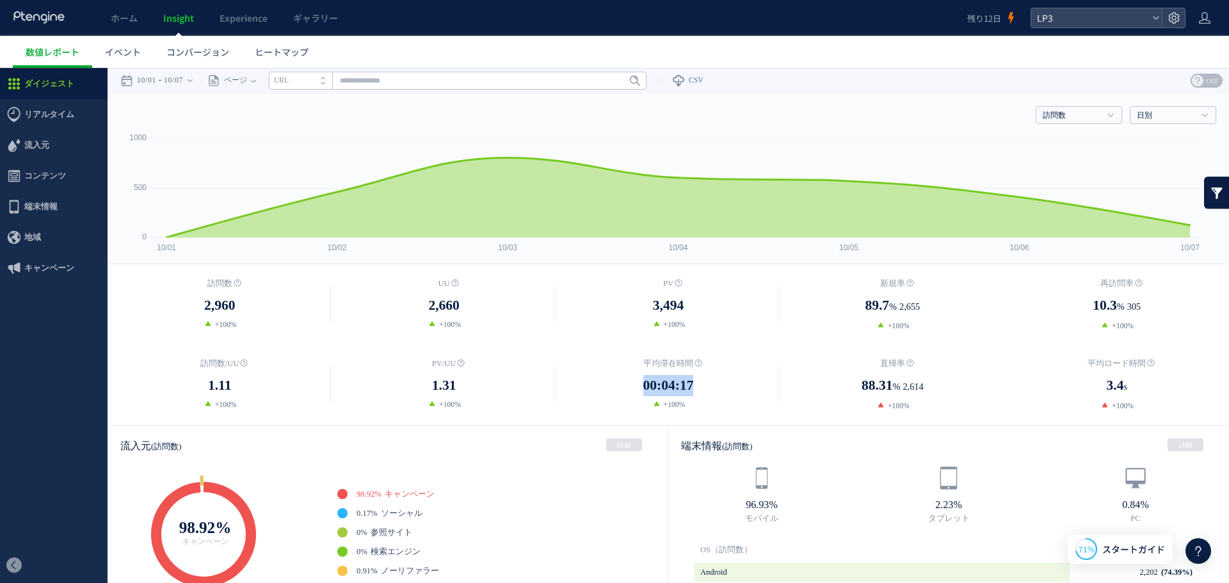
drag, startPoint x: 615, startPoint y: 386, endPoint x: 705, endPoint y: 381, distance: 90.3
click at [705, 381] on dd "00:04:17" at bounding box center [668, 385] width 224 height 21
click at [712, 388] on dd "00:04:17" at bounding box center [668, 385] width 224 height 21
click at [1153, 19] on icon at bounding box center [1156, 18] width 8 height 8
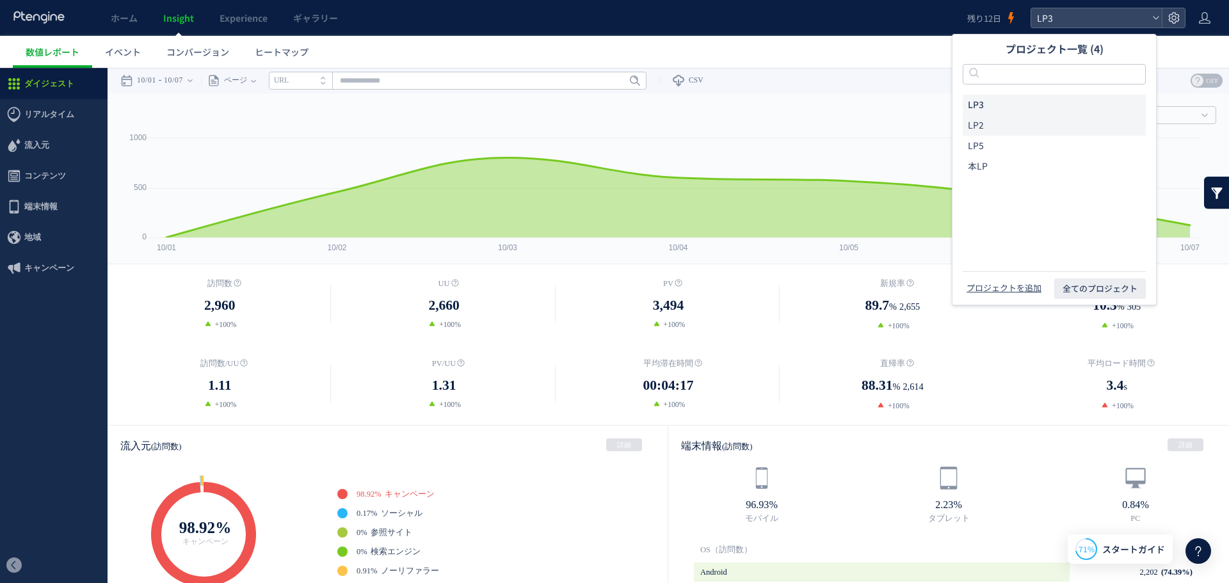
click at [1009, 125] on li "LP2" at bounding box center [1054, 125] width 183 height 20
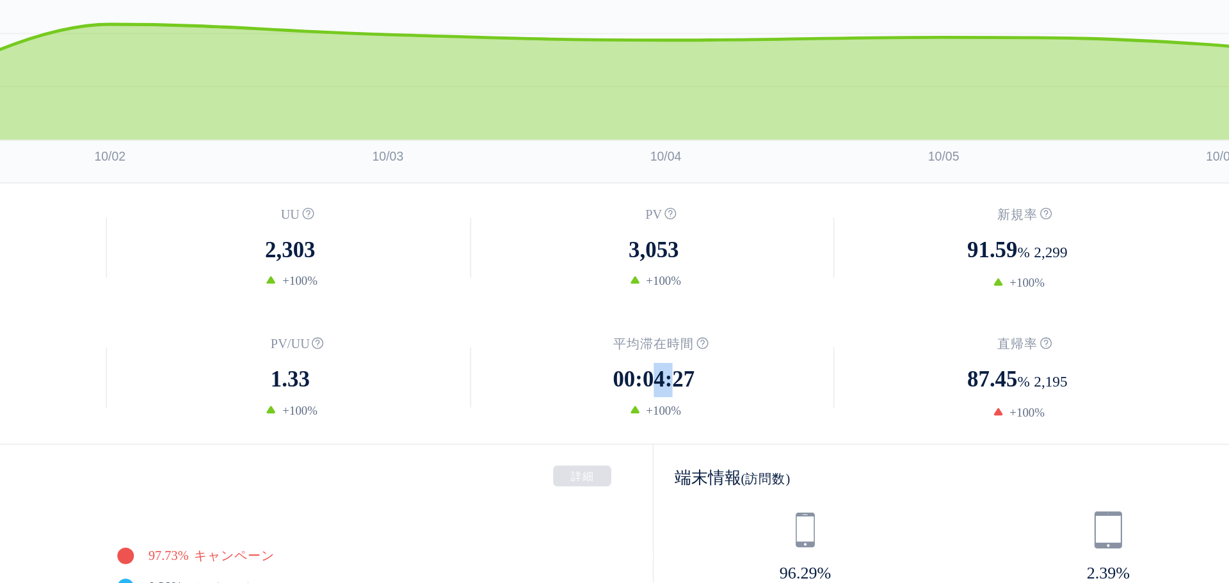
drag, startPoint x: 234, startPoint y: 180, endPoint x: 246, endPoint y: 180, distance: 12.8
click at [246, 180] on span "00:04:27" at bounding box center [239, 183] width 51 height 21
click at [307, 184] on dd "00:04:27" at bounding box center [239, 183] width 224 height 21
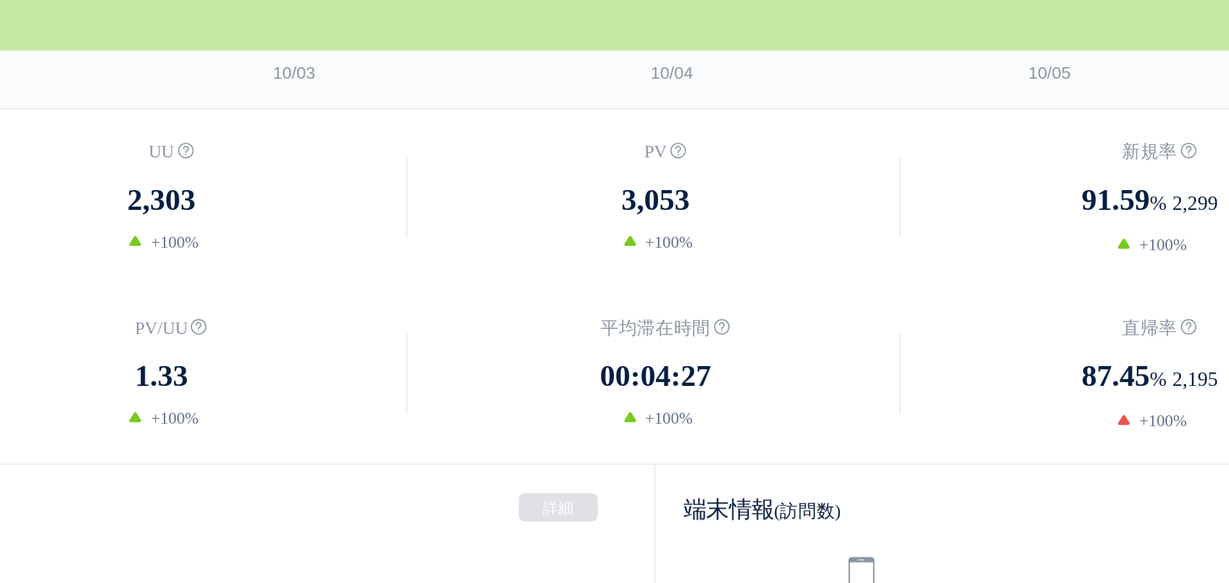
drag, startPoint x: -153, startPoint y: -5, endPoint x: -143, endPoint y: -1, distance: 10.6
drag, startPoint x: -138, startPoint y: -4, endPoint x: -121, endPoint y: -5, distance: 16.7
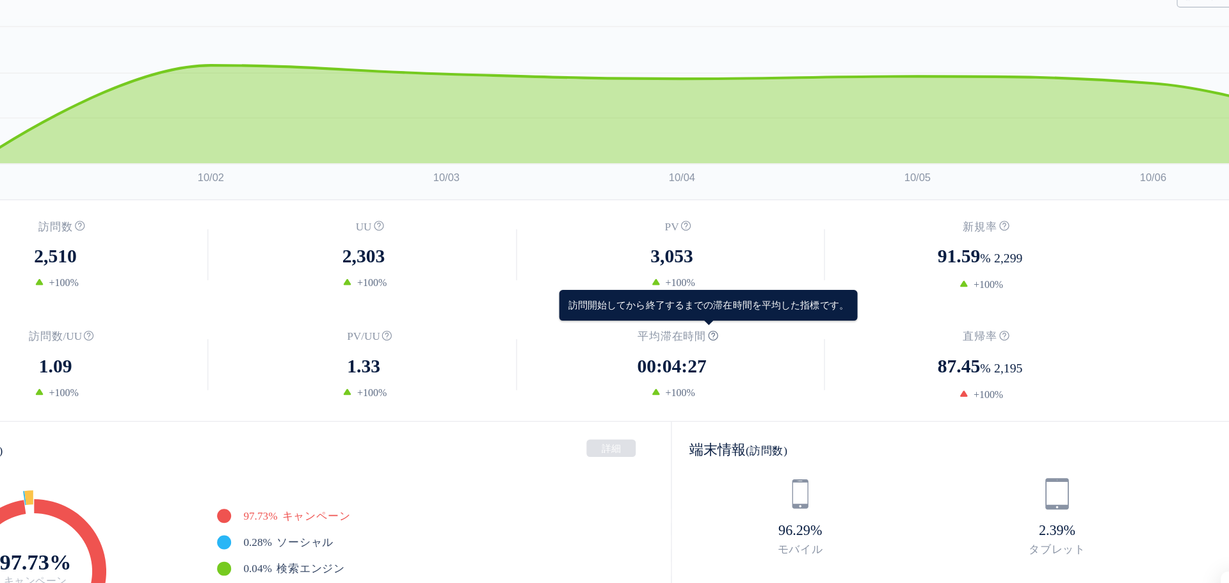
click at [449, 222] on icon at bounding box center [453, 226] width 8 height 8
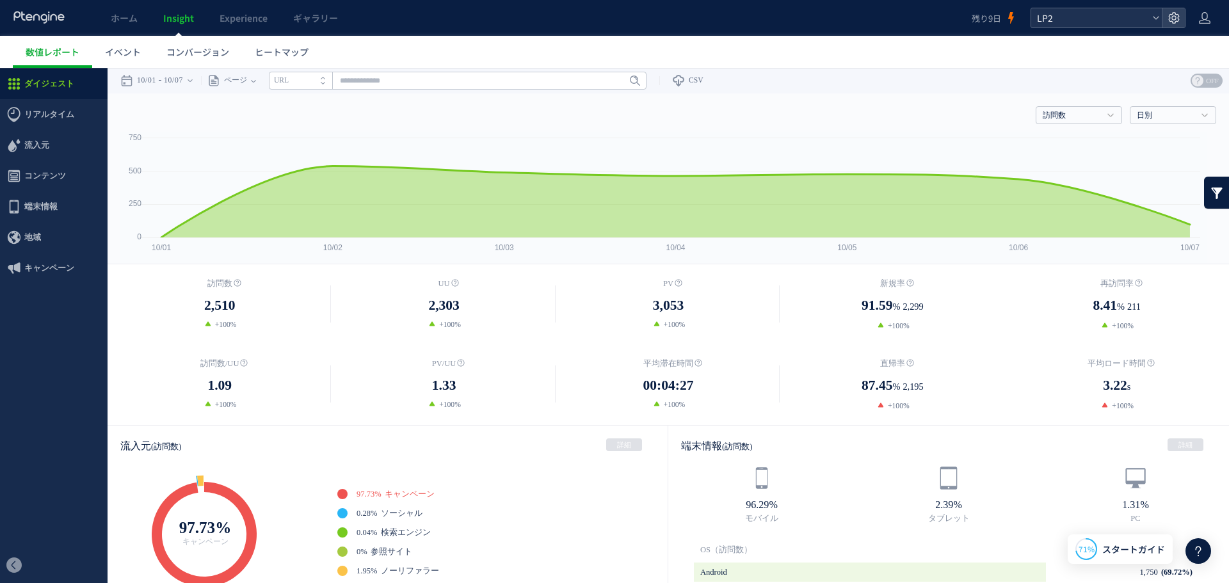
click at [1155, 16] on icon at bounding box center [1156, 18] width 8 height 8
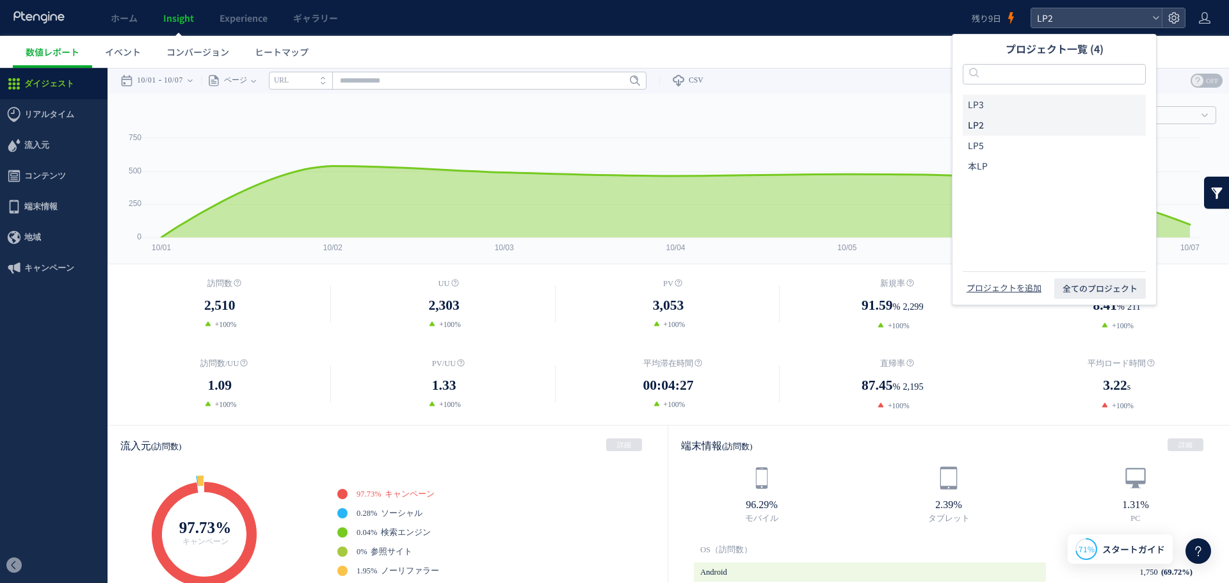
click at [1027, 109] on li "LP3" at bounding box center [1054, 105] width 183 height 20
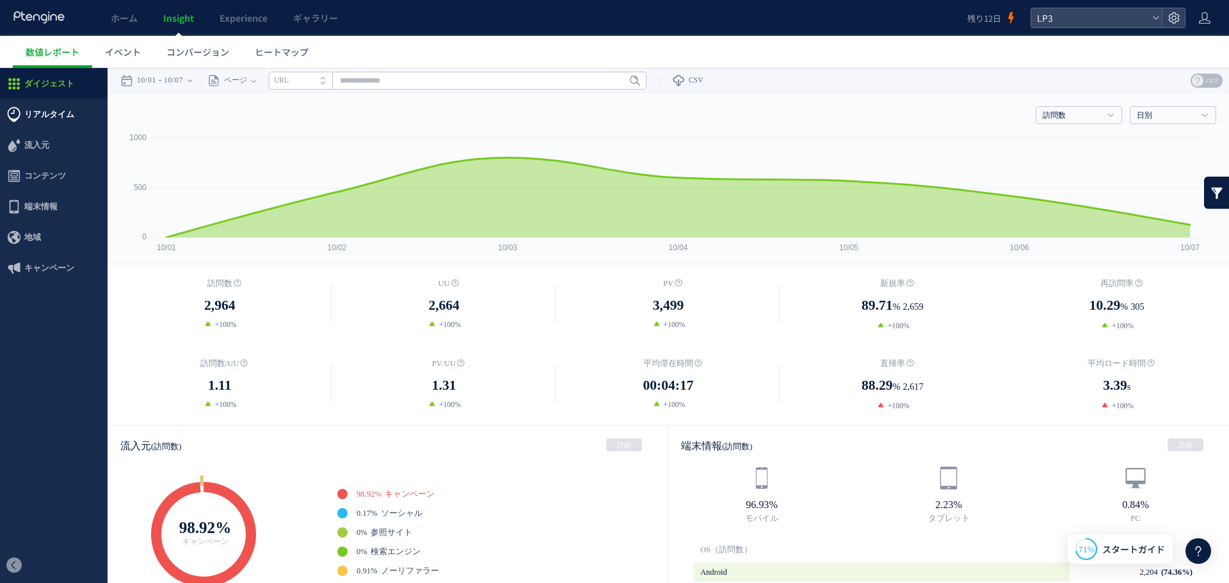
click at [34, 119] on span "リアルタイム" at bounding box center [49, 114] width 50 height 31
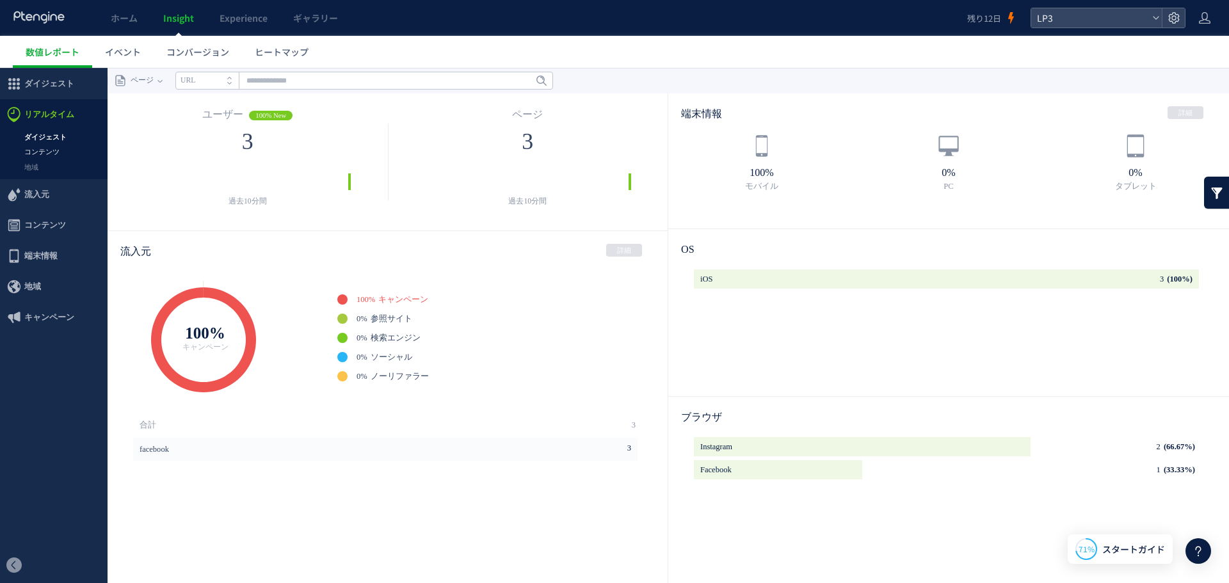
click at [49, 149] on link "コンテンツ" at bounding box center [54, 152] width 108 height 15
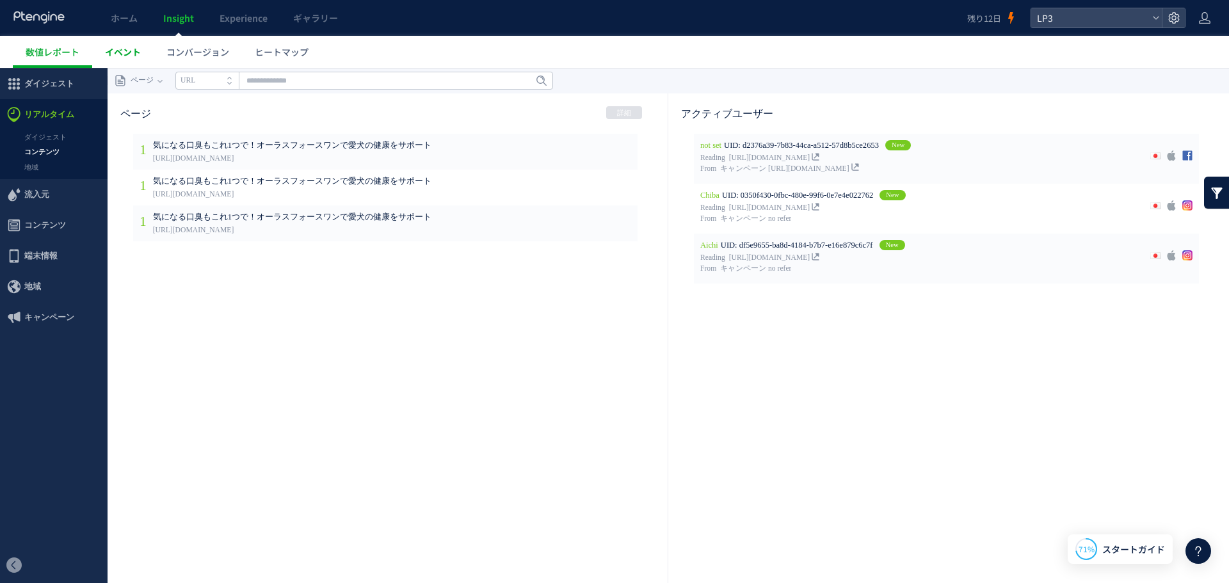
click at [140, 52] on span "イベント" at bounding box center [123, 51] width 36 height 13
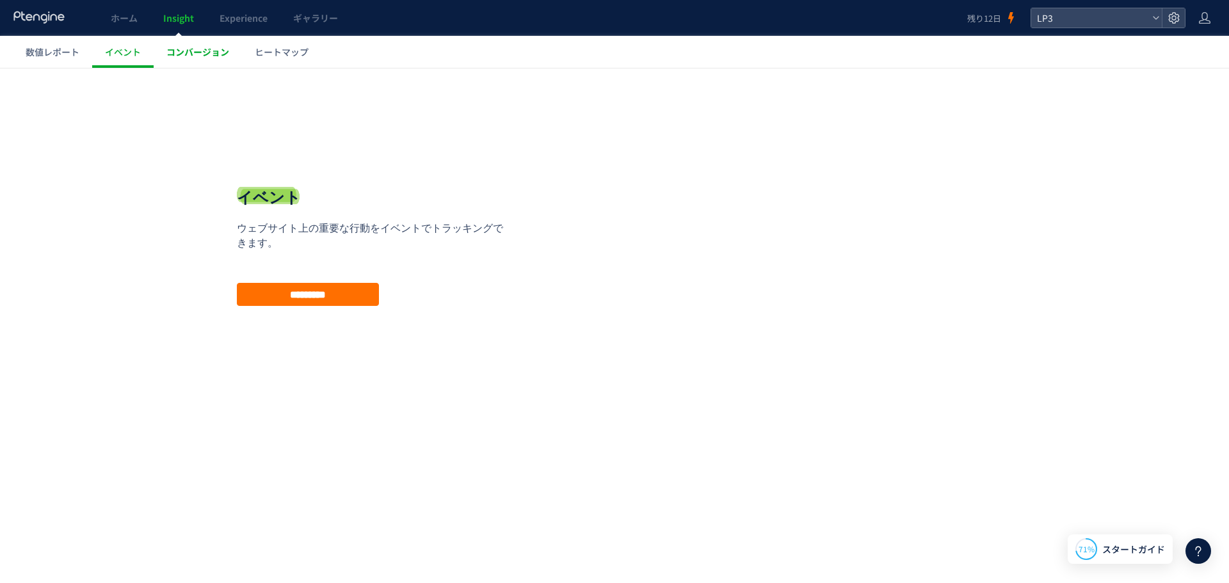
click at [193, 51] on span "コンバージョン" at bounding box center [197, 51] width 63 height 13
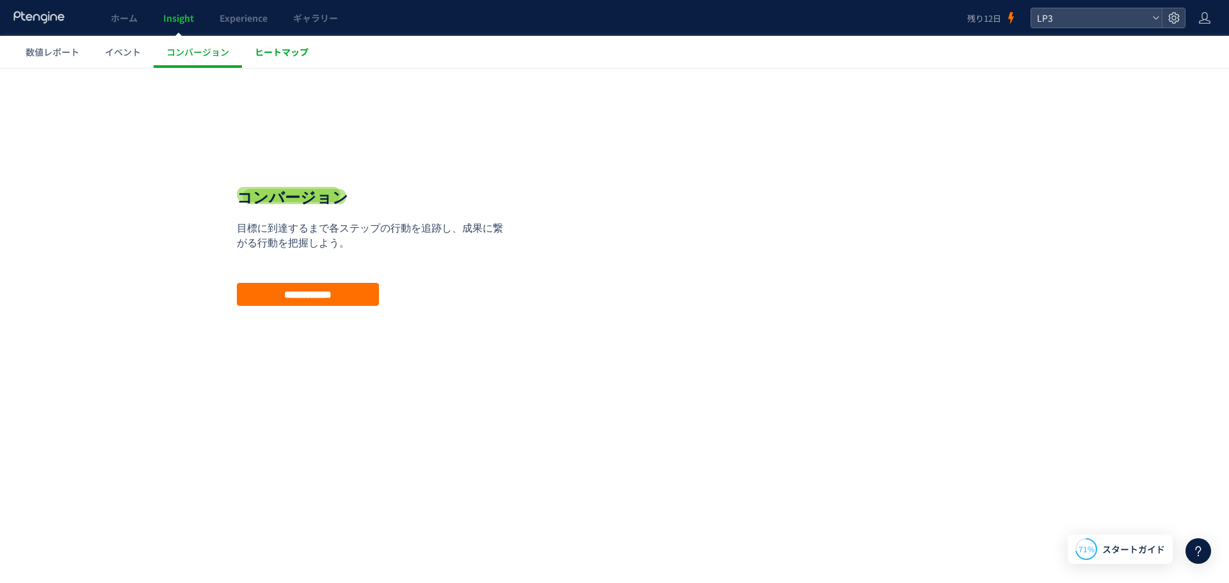
click at [297, 57] on span "ヒートマップ" at bounding box center [282, 51] width 54 height 13
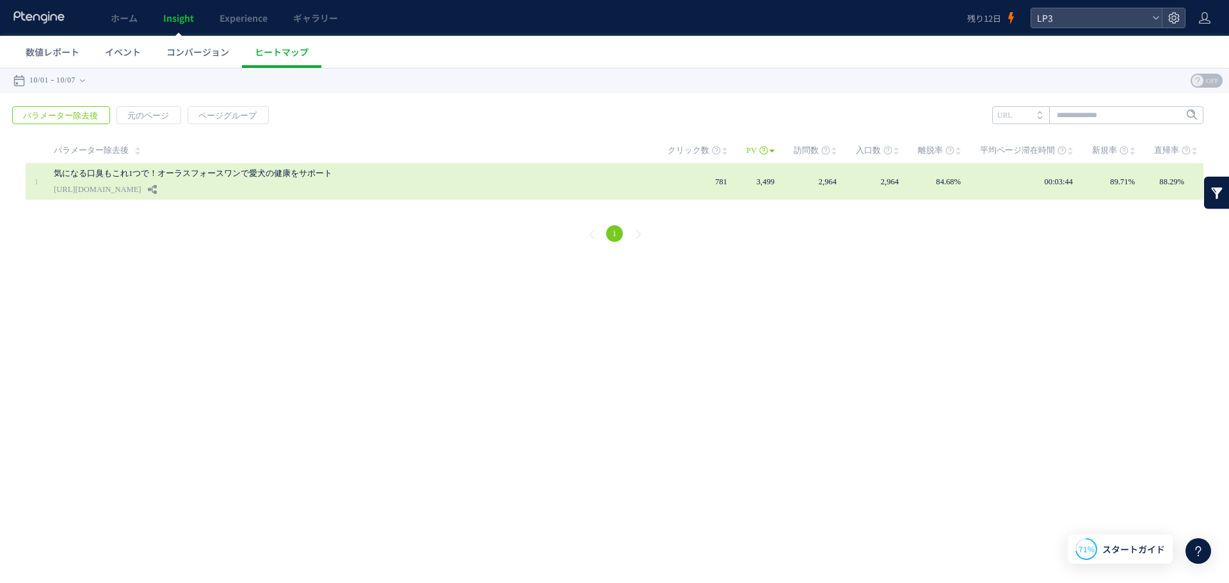
click at [303, 183] on div "気になる口臭もこれ1つで！オーラスフォースワンで愛犬の健康をサポート https://lp.ishitsuku.com/04" at bounding box center [352, 181] width 596 height 36
